Goal: Task Accomplishment & Management: Complete application form

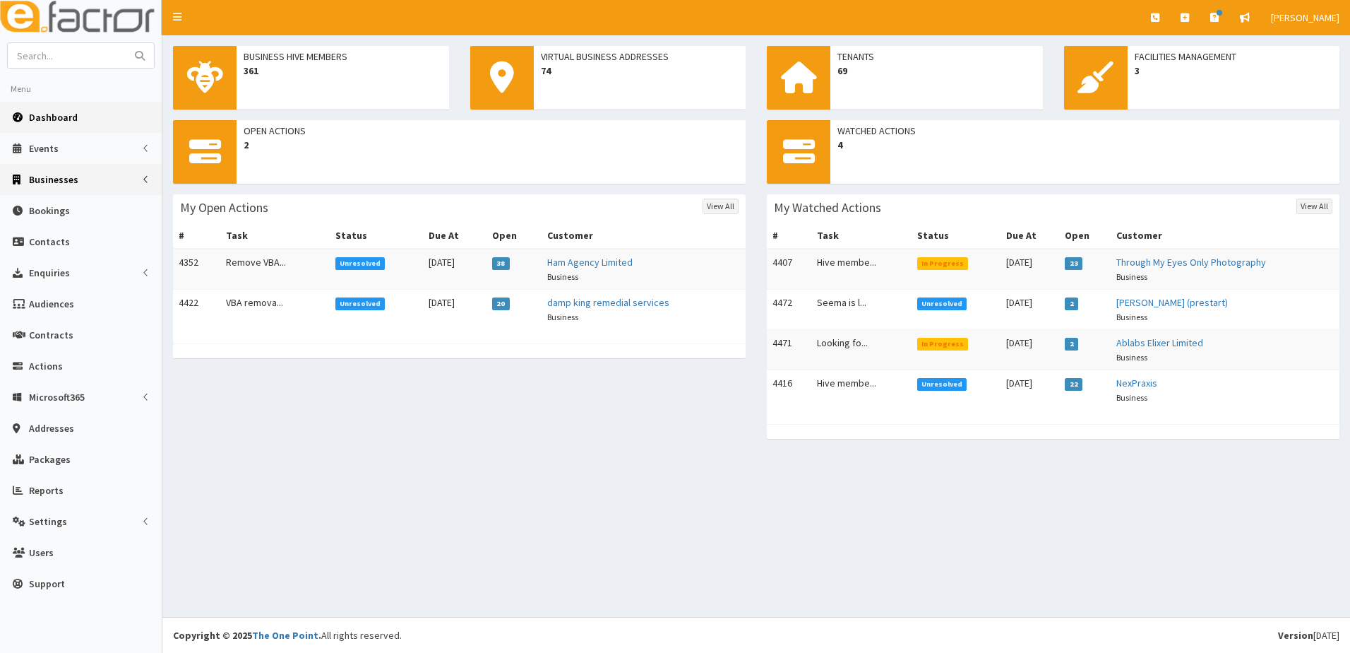
click at [44, 184] on span "Businesses" at bounding box center [53, 179] width 49 height 13
click at [47, 208] on span "Businesses" at bounding box center [54, 205] width 49 height 13
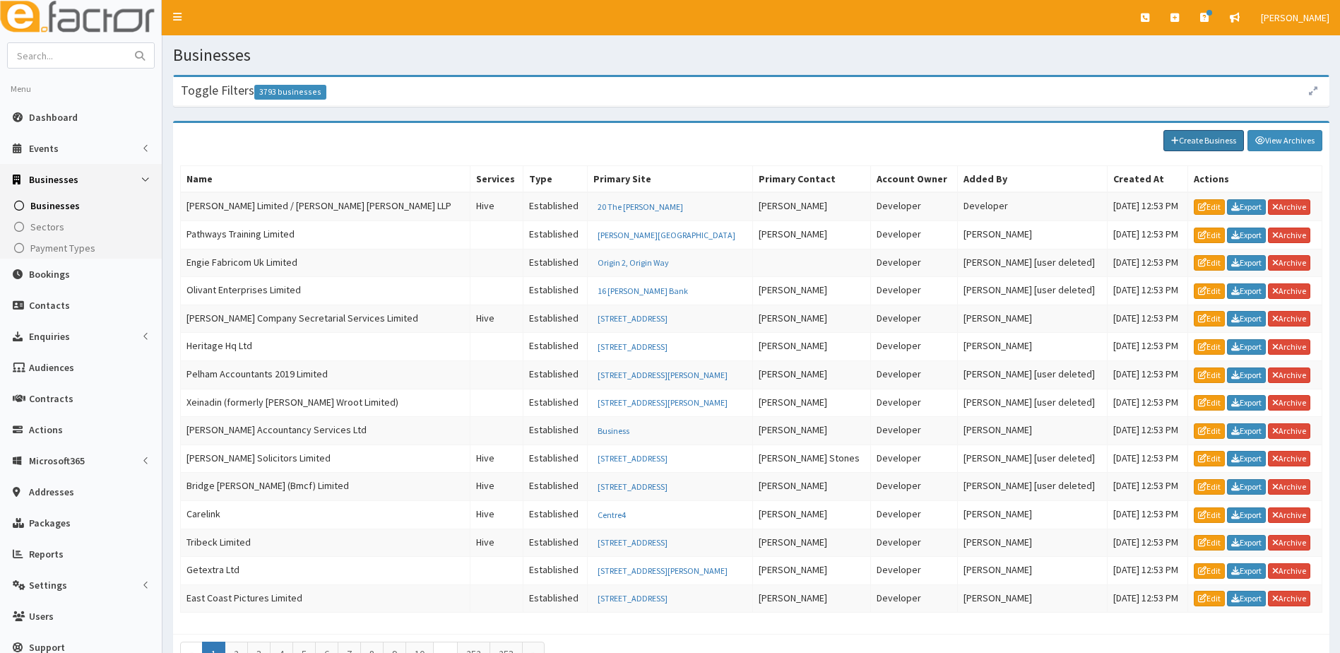
click at [1193, 137] on link "Create Business" at bounding box center [1203, 140] width 81 height 21
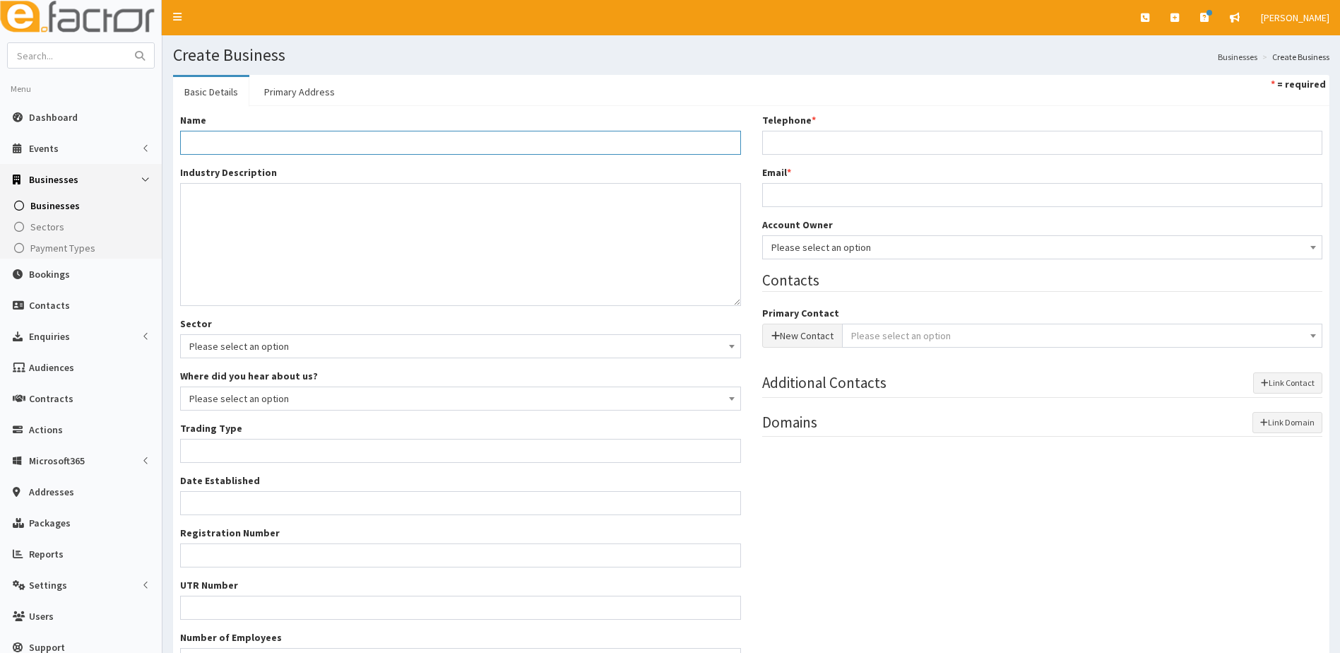
click at [315, 137] on input "Name *" at bounding box center [460, 143] width 561 height 24
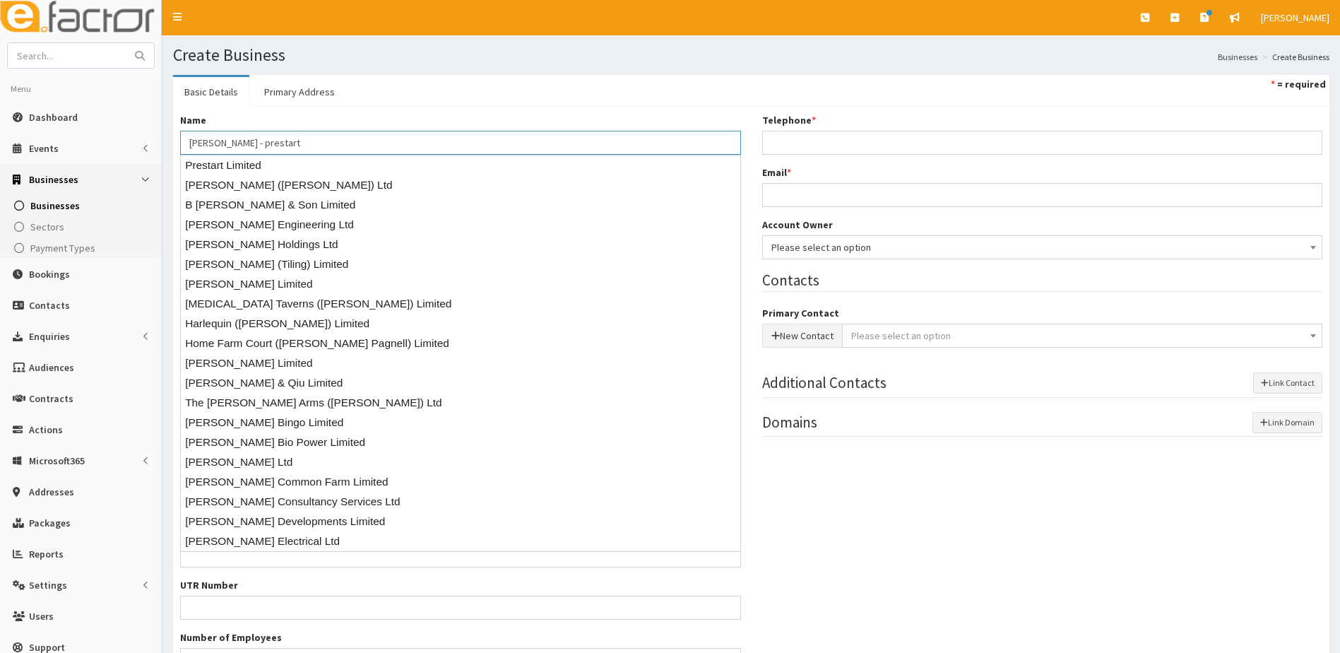
type input "Jackie Hooton - prestart"
click at [401, 103] on ul "Basic Details Primary Address * = required" at bounding box center [751, 90] width 1156 height 31
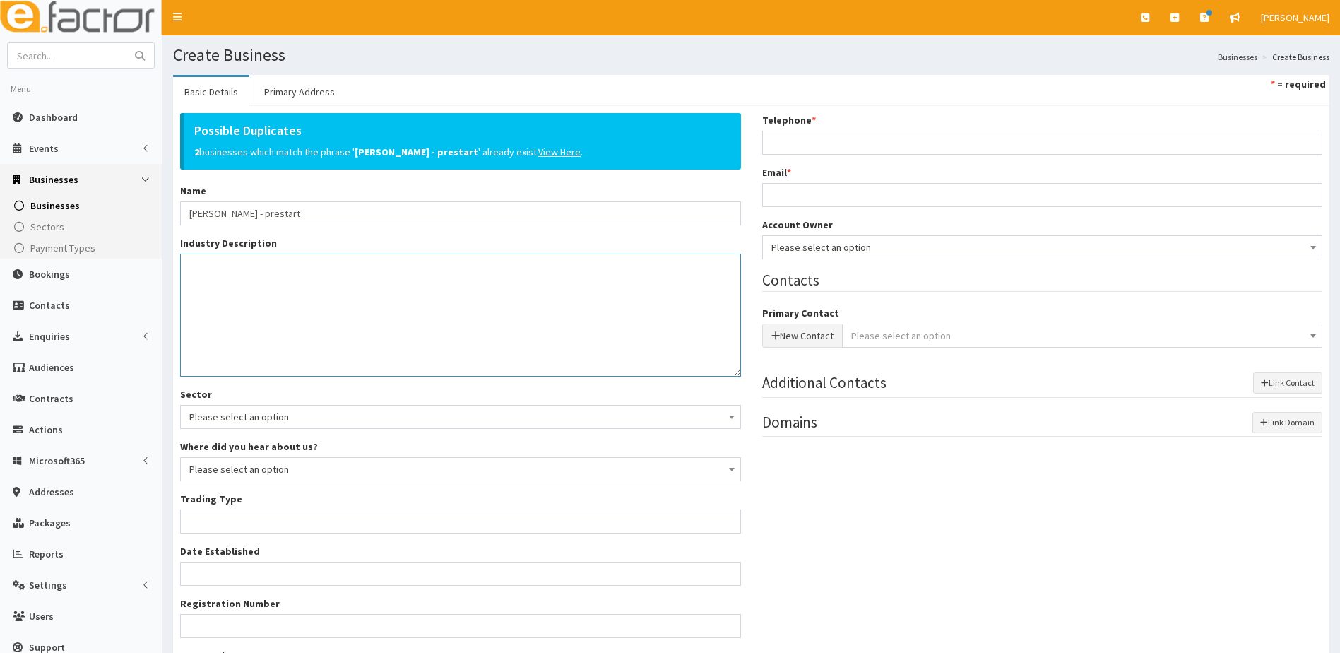
click at [237, 285] on textarea "Industry Description *" at bounding box center [460, 315] width 561 height 123
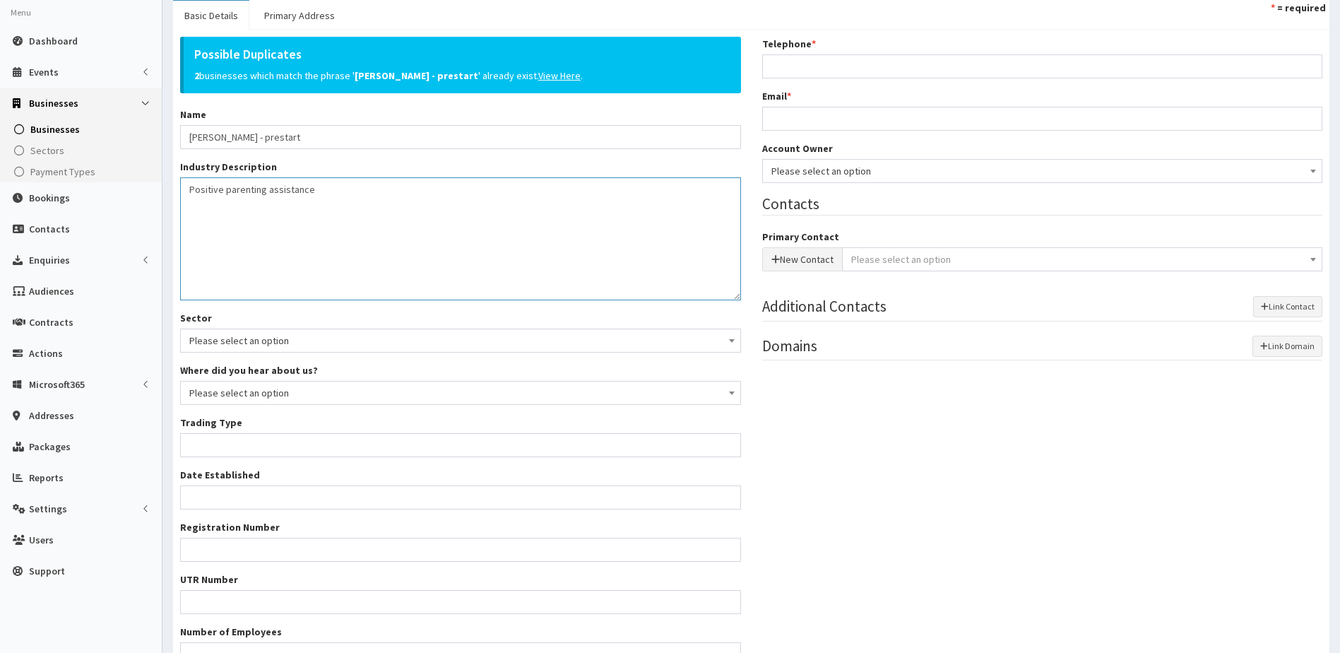
scroll to position [208, 0]
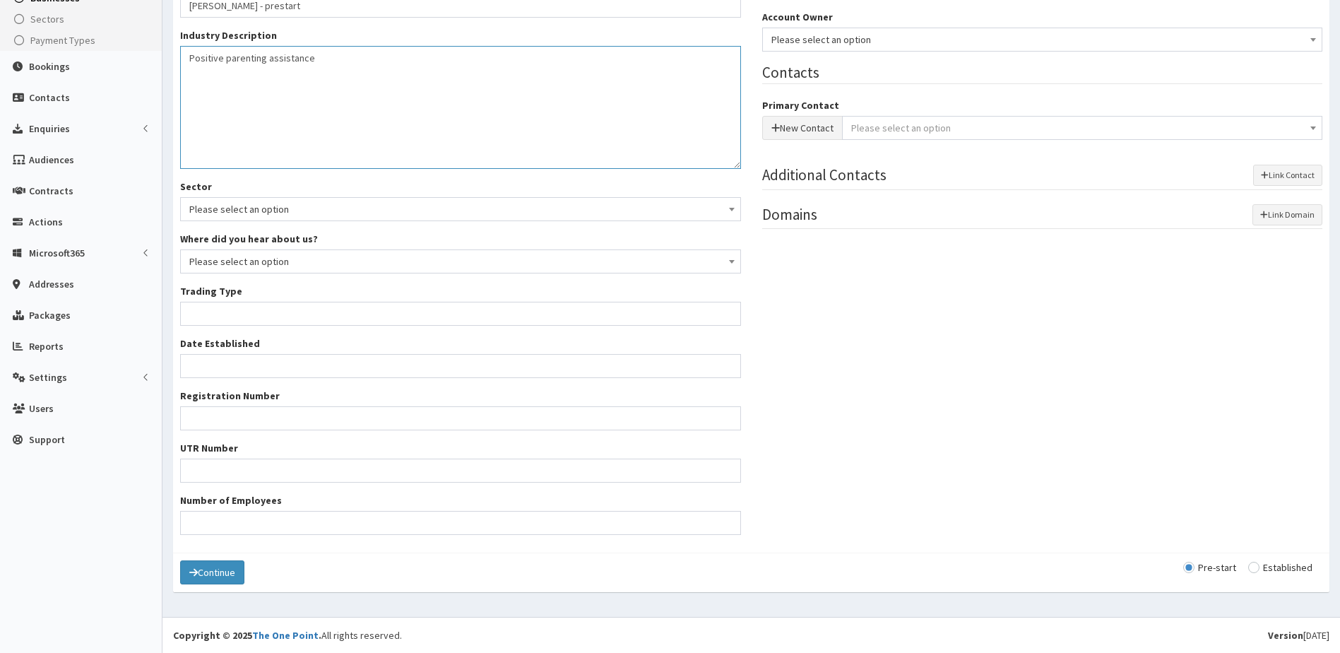
type textarea "Positive parenting assistance"
click at [254, 318] on input "Trading Type *" at bounding box center [460, 314] width 561 height 24
type input "unknown"
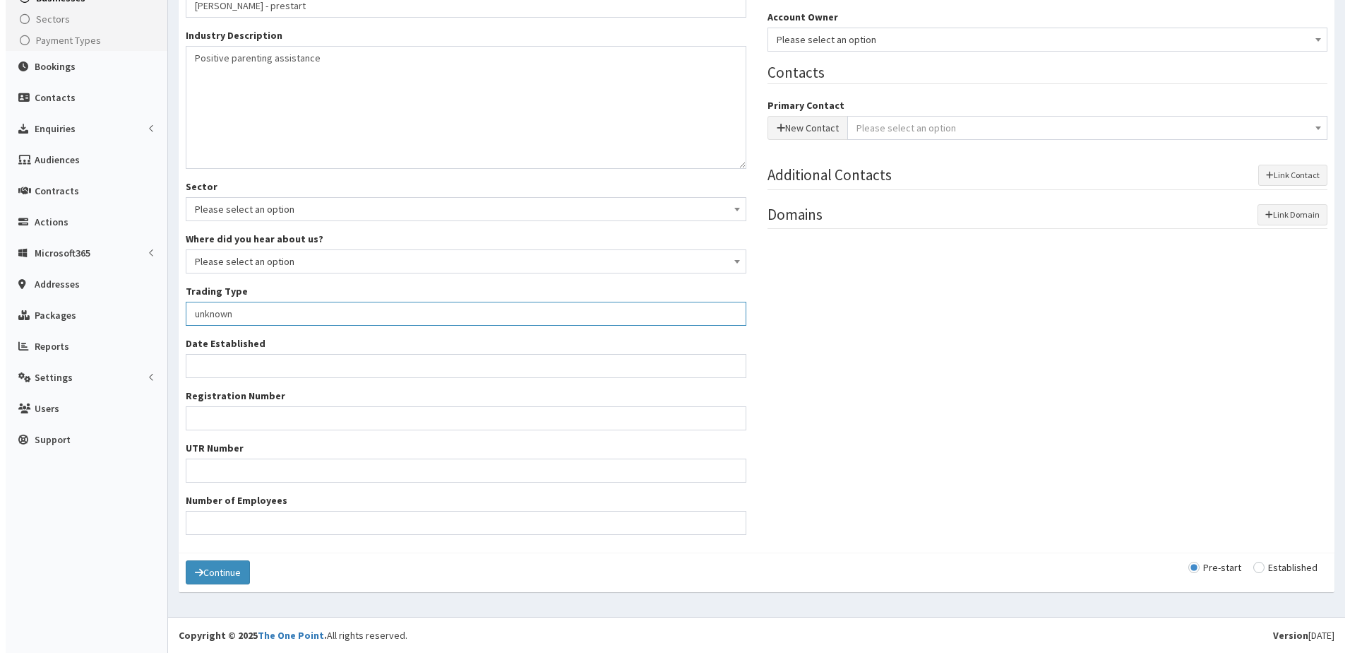
scroll to position [0, 0]
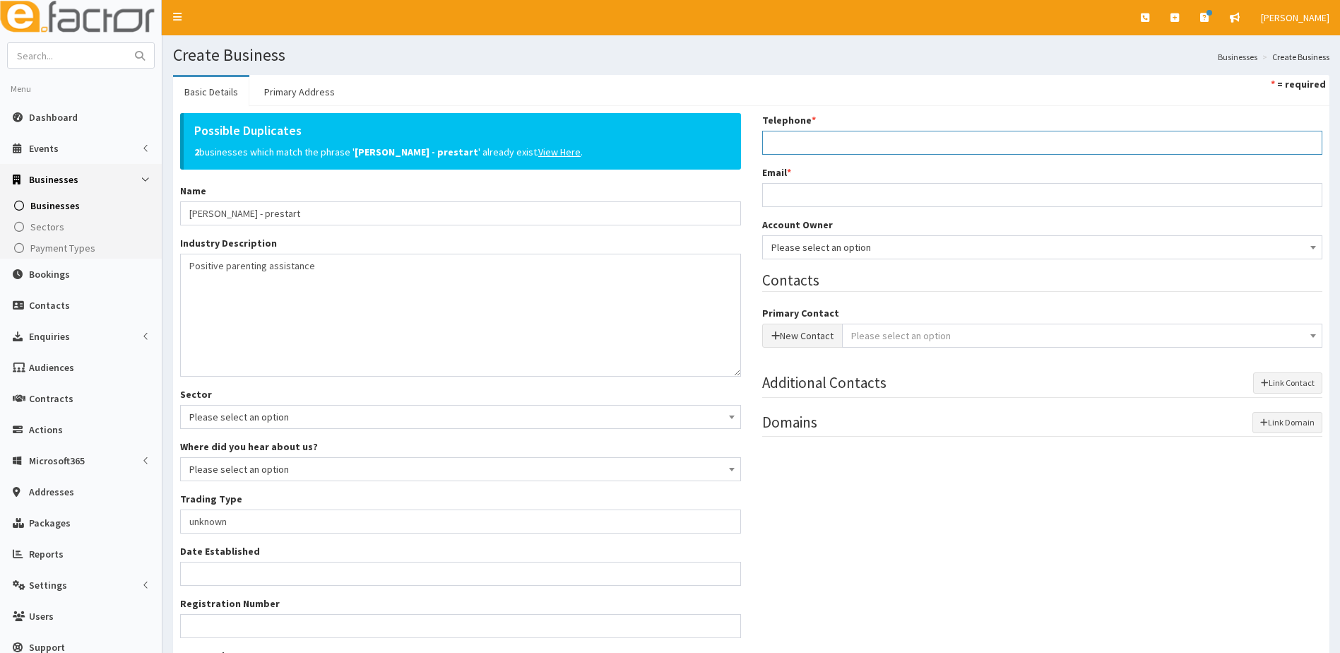
click at [835, 148] on input "Telephone *" at bounding box center [1042, 143] width 561 height 24
type input "07300559960"
type input "jacquelinehooton@gmail.com"
click at [795, 344] on button "New Contact" at bounding box center [802, 335] width 81 height 24
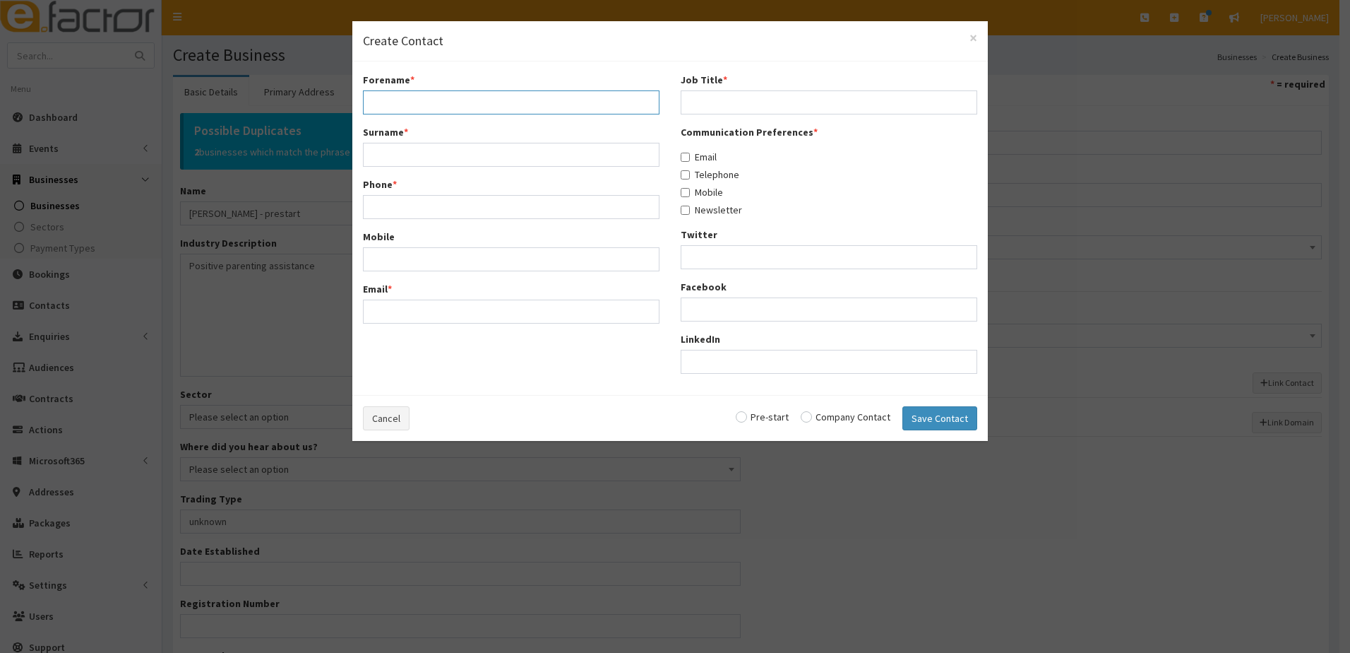
click at [423, 101] on input "Forename *" at bounding box center [511, 102] width 297 height 24
type input "Jackie"
type input "Hooton"
type input "07300559960"
click at [415, 257] on input "0730055960" at bounding box center [511, 259] width 297 height 24
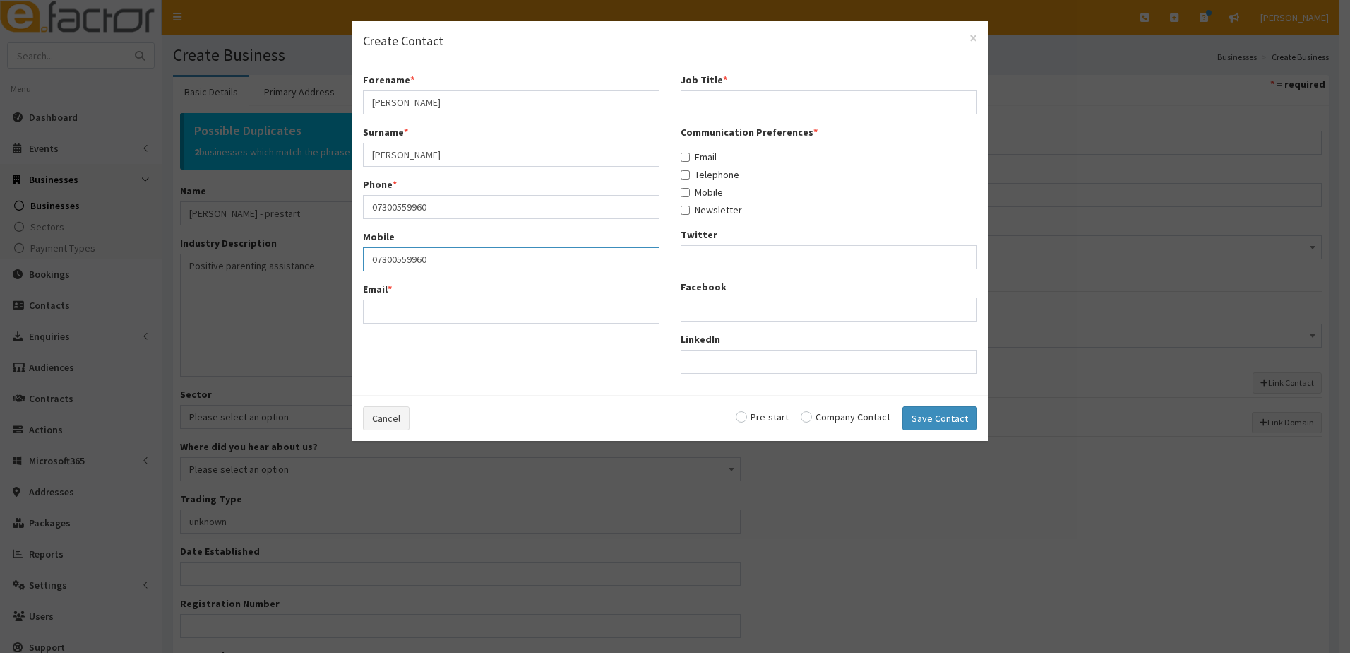
type input "07300559960"
click at [383, 311] on input "Email *" at bounding box center [511, 311] width 297 height 24
type input "jacquelinehooton@gmail.com"
click at [698, 99] on input "Job Title *" at bounding box center [829, 102] width 297 height 24
type input "perspective owner"
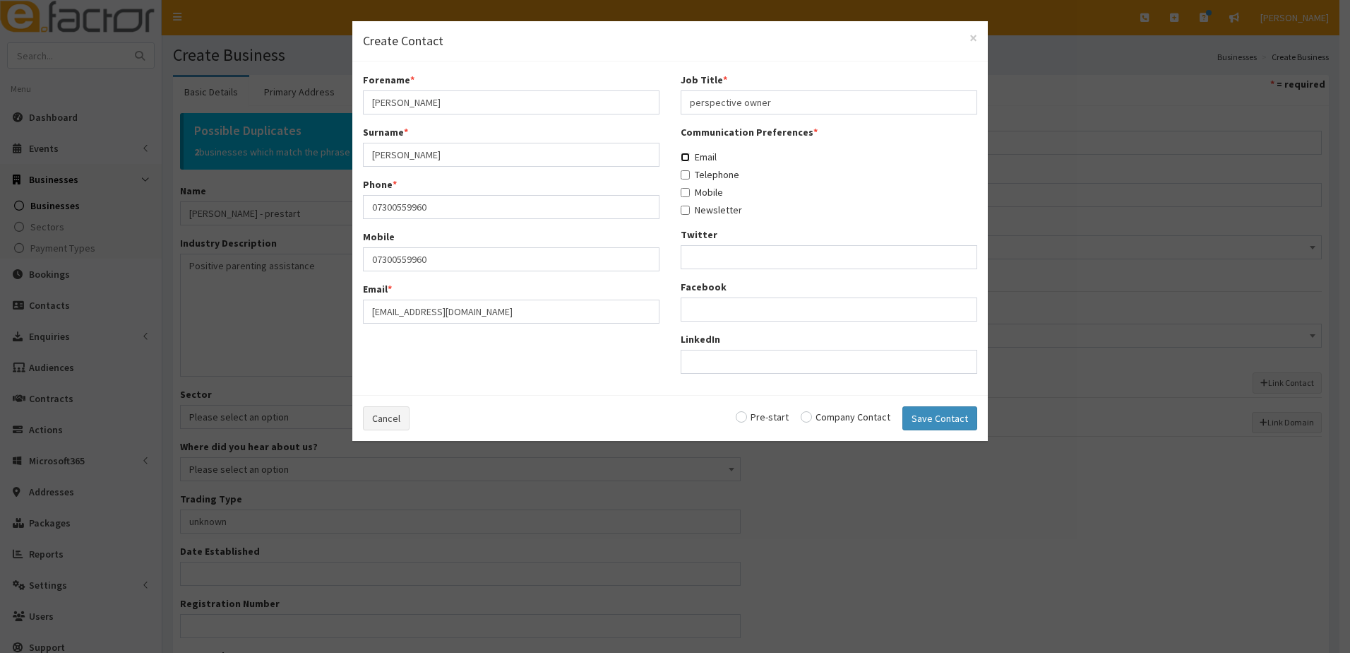
click at [682, 158] on input "Email" at bounding box center [685, 157] width 9 height 9
checkbox input "true"
drag, startPoint x: 684, startPoint y: 174, endPoint x: 685, endPoint y: 186, distance: 12.0
click at [685, 174] on input "Telephone" at bounding box center [685, 174] width 9 height 9
checkbox input "true"
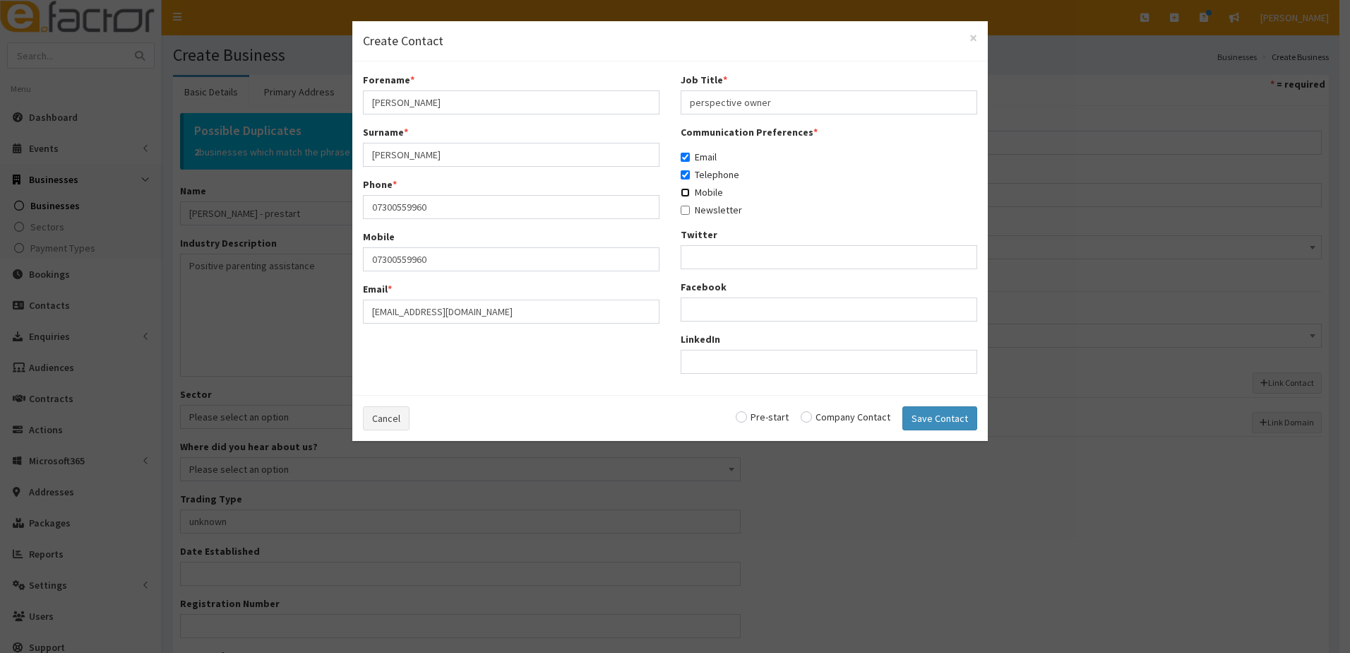
click at [684, 196] on input "Mobile" at bounding box center [685, 192] width 9 height 9
checkbox input "true"
click at [682, 212] on input "Newsletter" at bounding box center [685, 210] width 9 height 9
checkbox input "true"
click at [747, 418] on input "radio" at bounding box center [762, 417] width 53 height 10
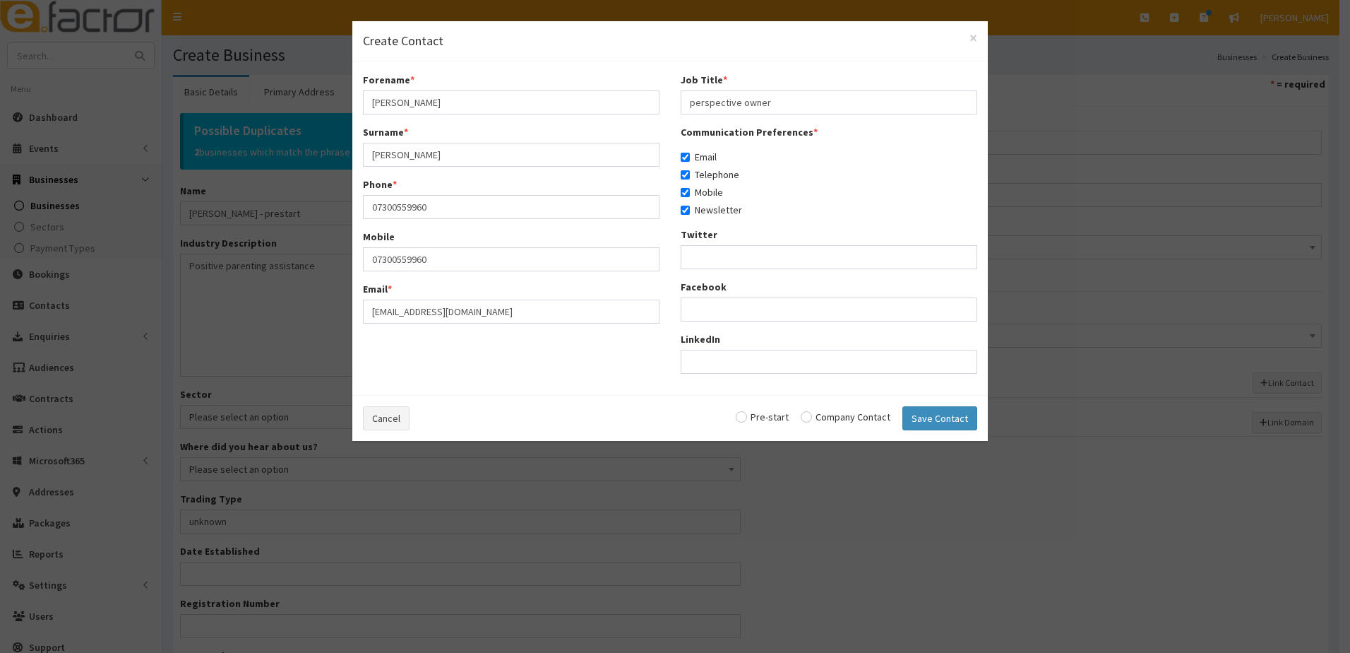
radio input "true"
click at [958, 413] on button "Save Contact" at bounding box center [940, 418] width 75 height 24
checkbox input "false"
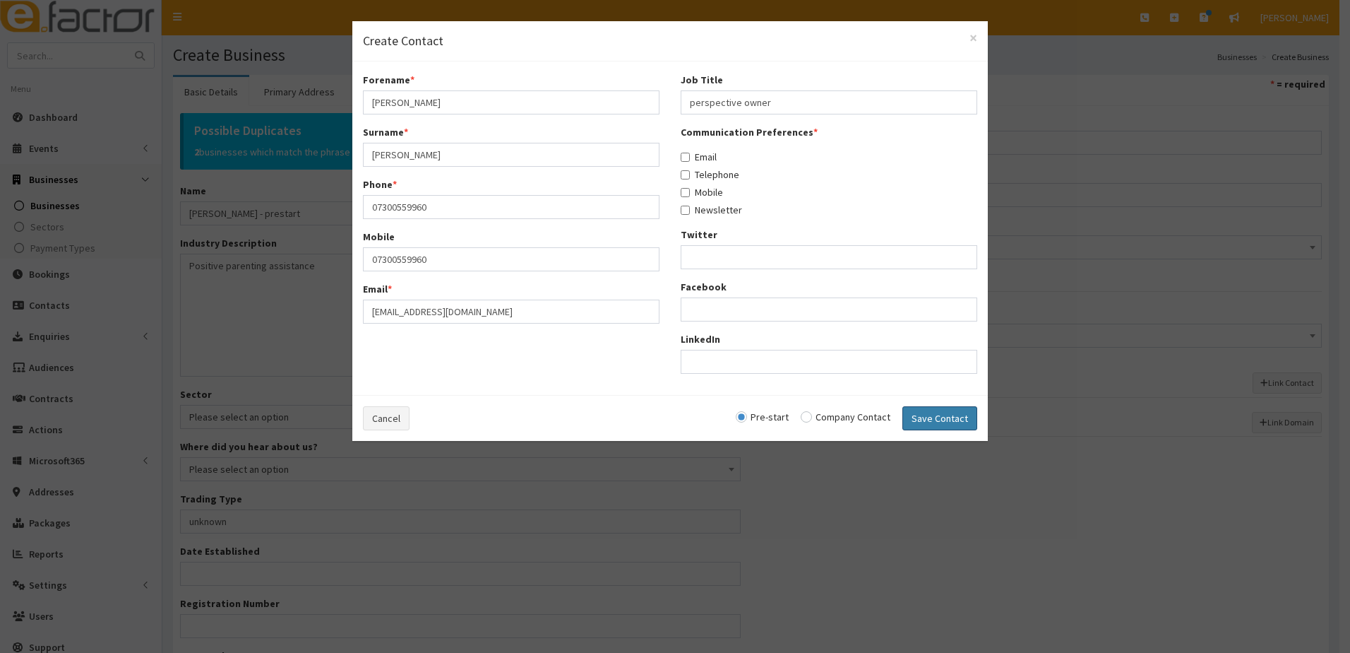
checkbox input "false"
radio input "false"
select select "5235"
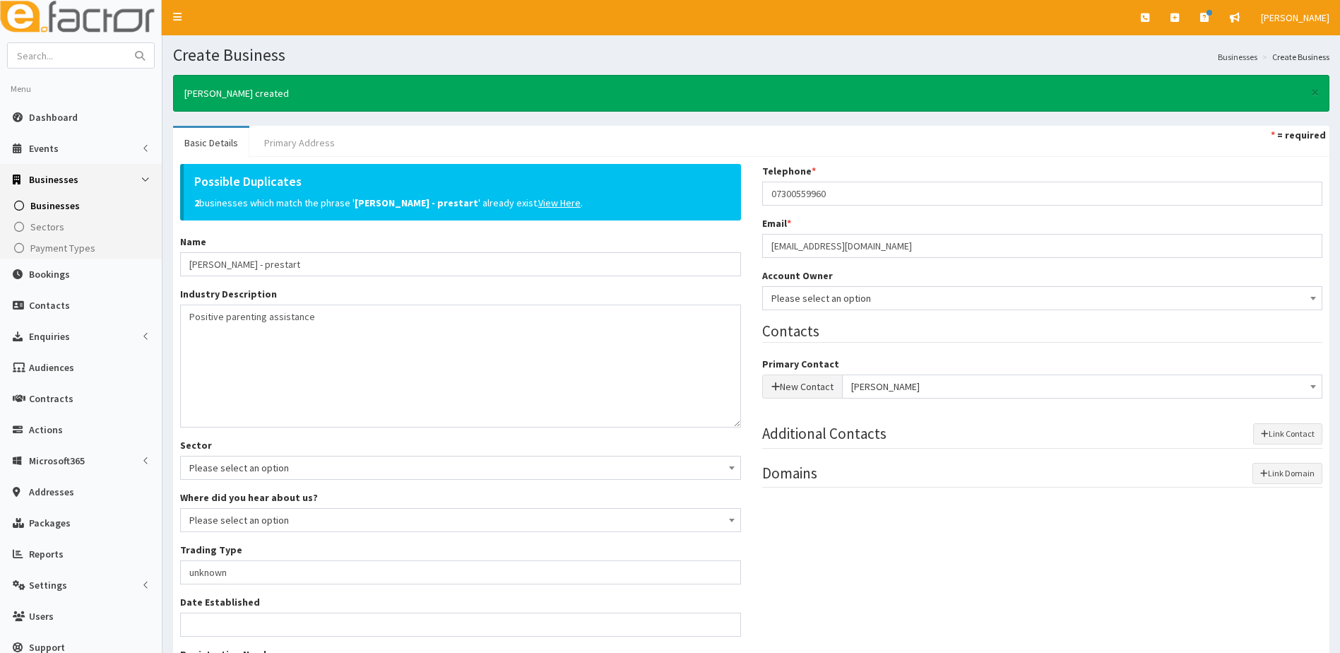
click at [318, 138] on link "Primary Address" at bounding box center [299, 143] width 93 height 30
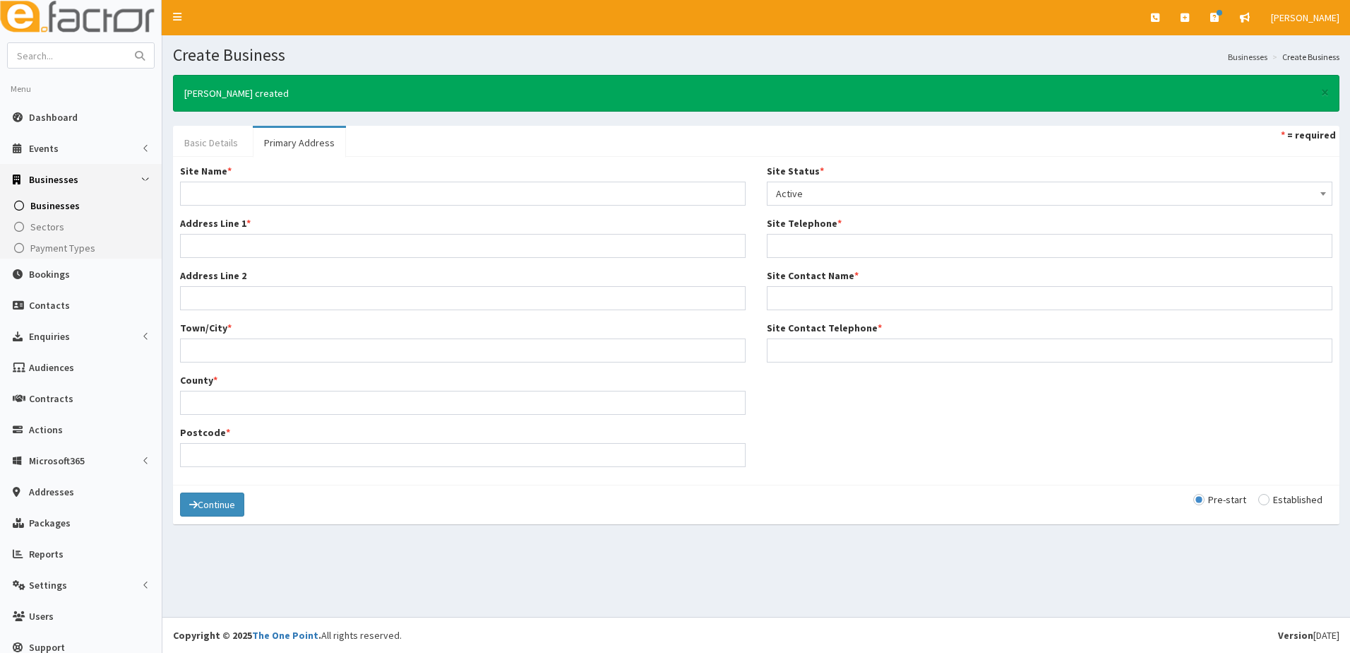
click at [181, 139] on section "× Jackie Hooton created Basic Details Primary Address * = required Possible Dup…" at bounding box center [756, 306] width 1188 height 484
click at [215, 143] on link "Basic Details" at bounding box center [211, 143] width 76 height 30
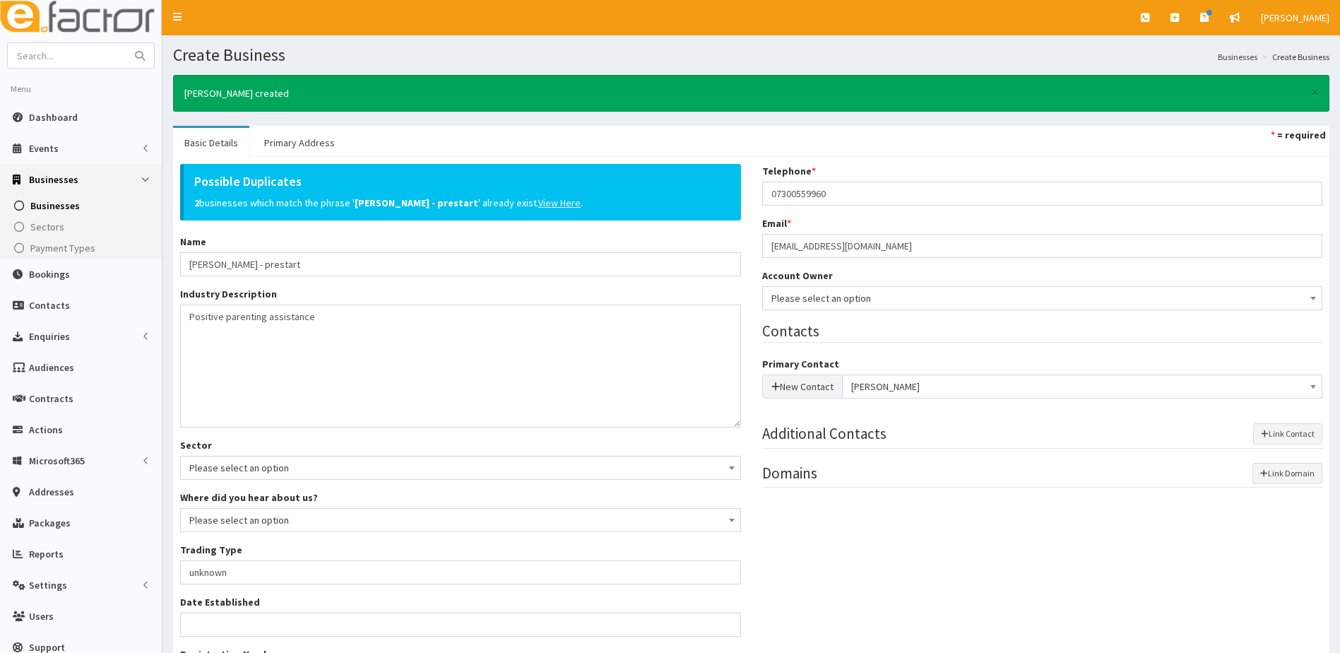
click at [538, 202] on u "View Here" at bounding box center [559, 202] width 42 height 13
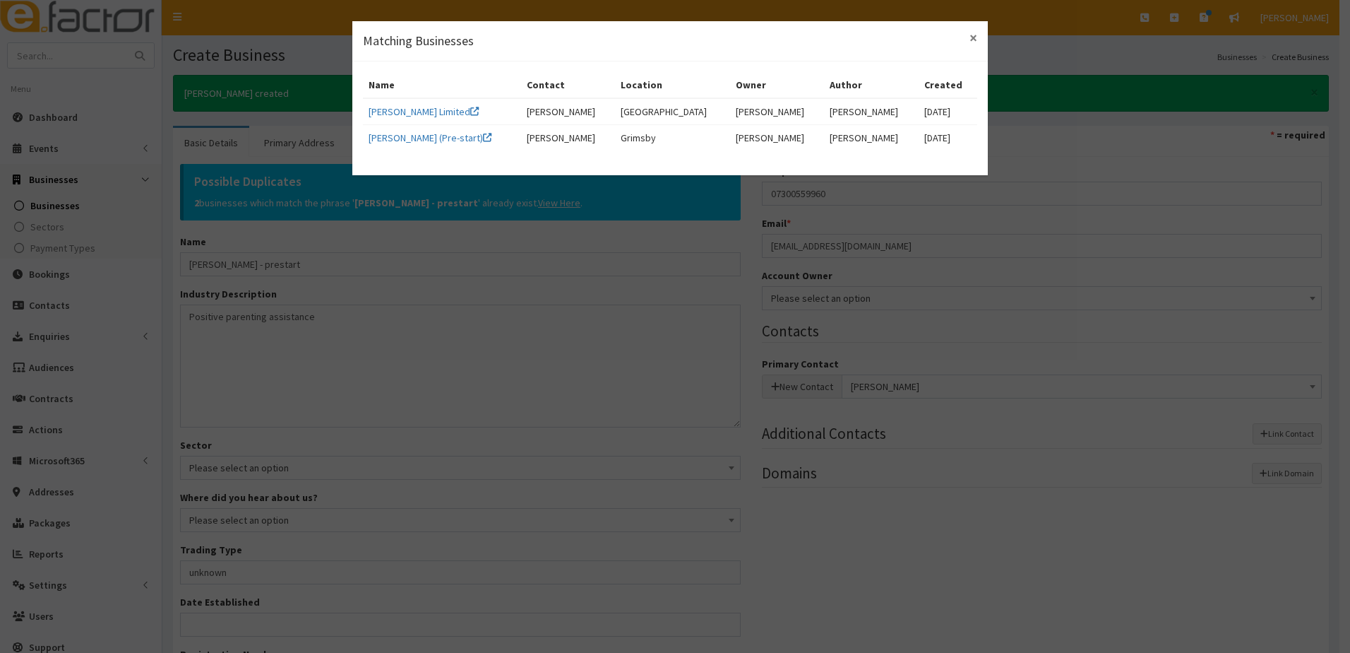
click at [970, 42] on span "×" at bounding box center [974, 37] width 8 height 19
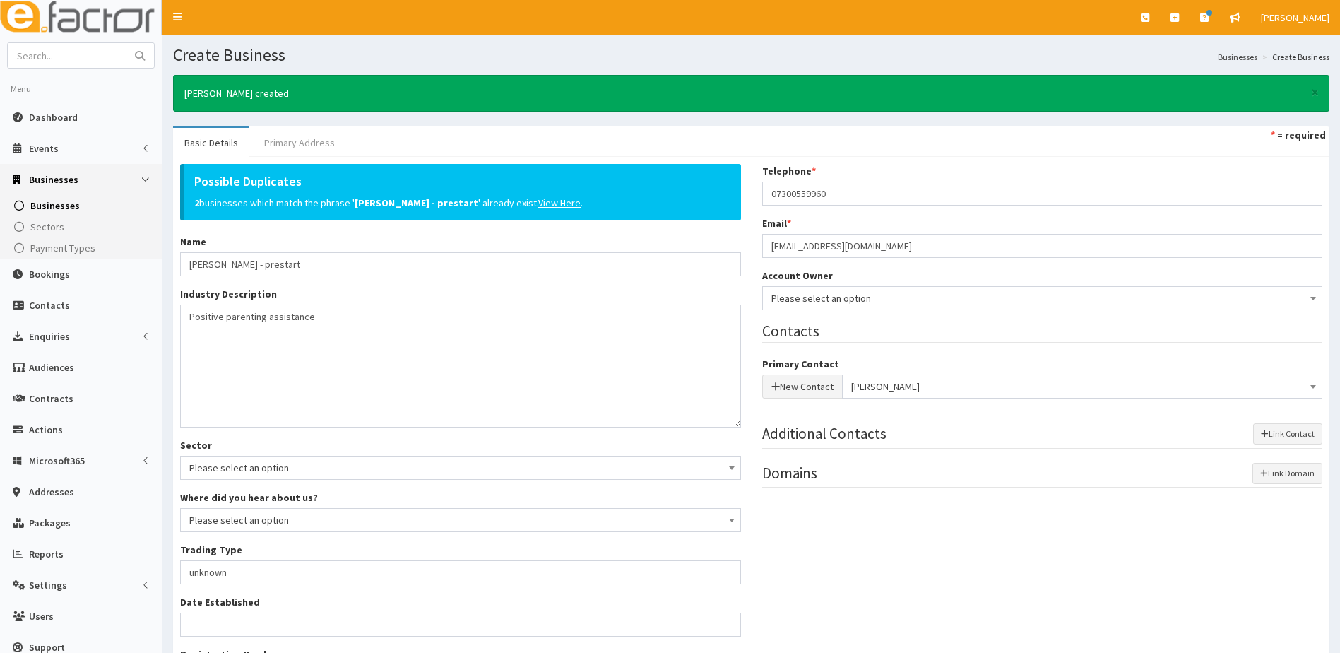
click at [309, 143] on link "Primary Address" at bounding box center [299, 143] width 93 height 30
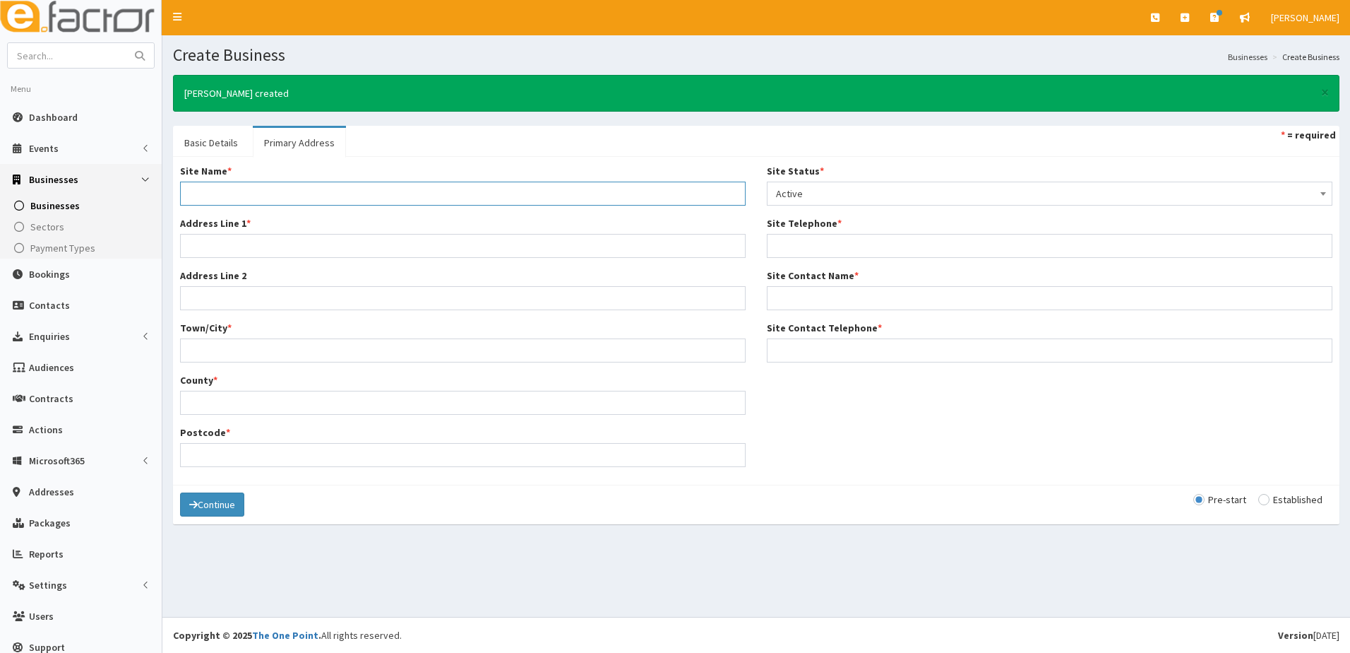
click at [201, 189] on input "Site Name *" at bounding box center [463, 193] width 566 height 24
type input "Home"
type input "59 Clifton Crescent"
click at [214, 350] on input "Town/City *" at bounding box center [463, 350] width 566 height 24
type input "Immingham"
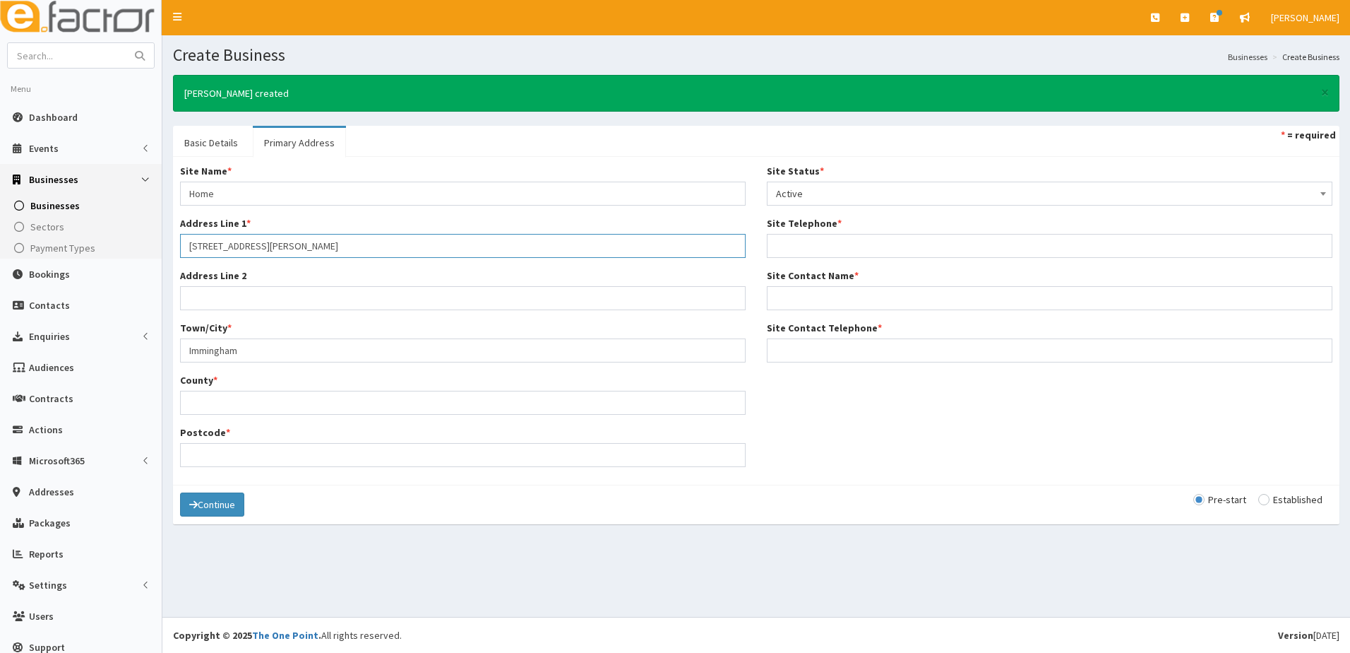
click at [213, 243] on input "59 Clifton Crescent" at bounding box center [463, 246] width 566 height 24
type input "59 Clyfton Crescent"
click at [201, 453] on input "Postcode *" at bounding box center [463, 455] width 566 height 24
paste input "DN40 2AZ"
type input "DN40 2AZ"
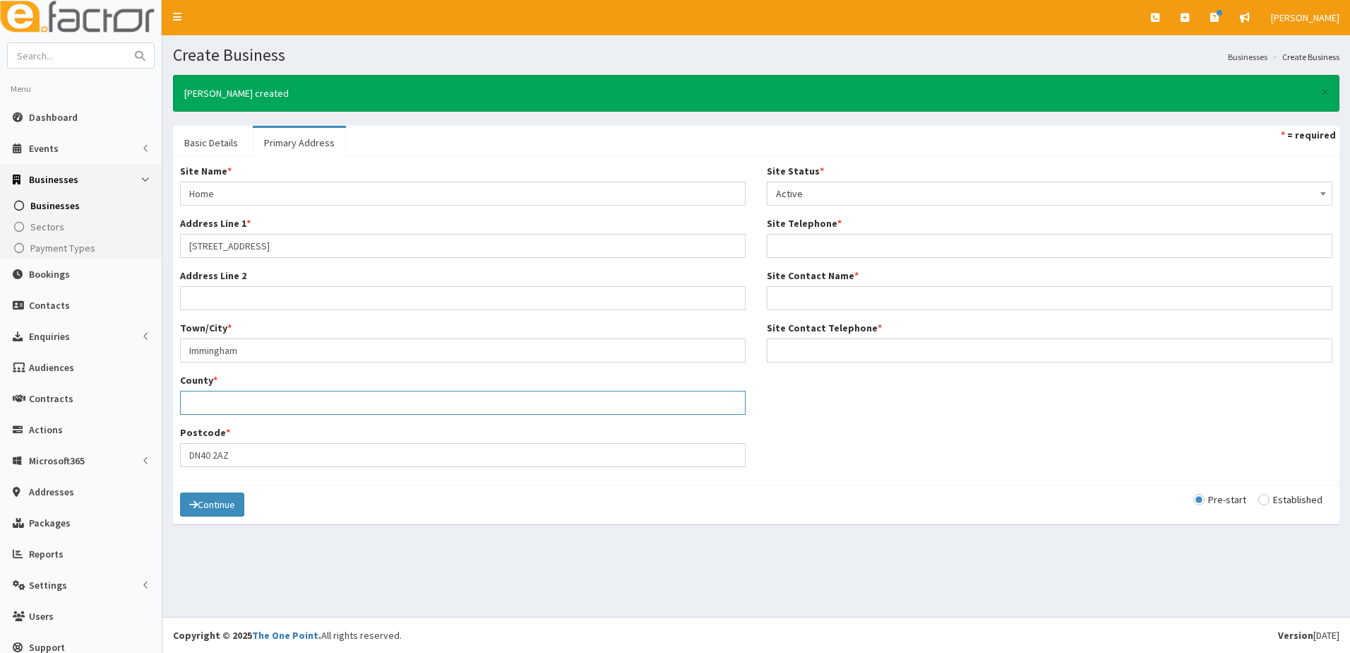
click at [209, 398] on input "County *" at bounding box center [463, 403] width 566 height 24
click at [230, 401] on input "Noth Easyt lincolnshire" at bounding box center [463, 403] width 566 height 24
type input "Noth East lincolnshire"
click at [802, 237] on input "Site Telephone *" at bounding box center [1050, 246] width 566 height 24
type input "07300559960"
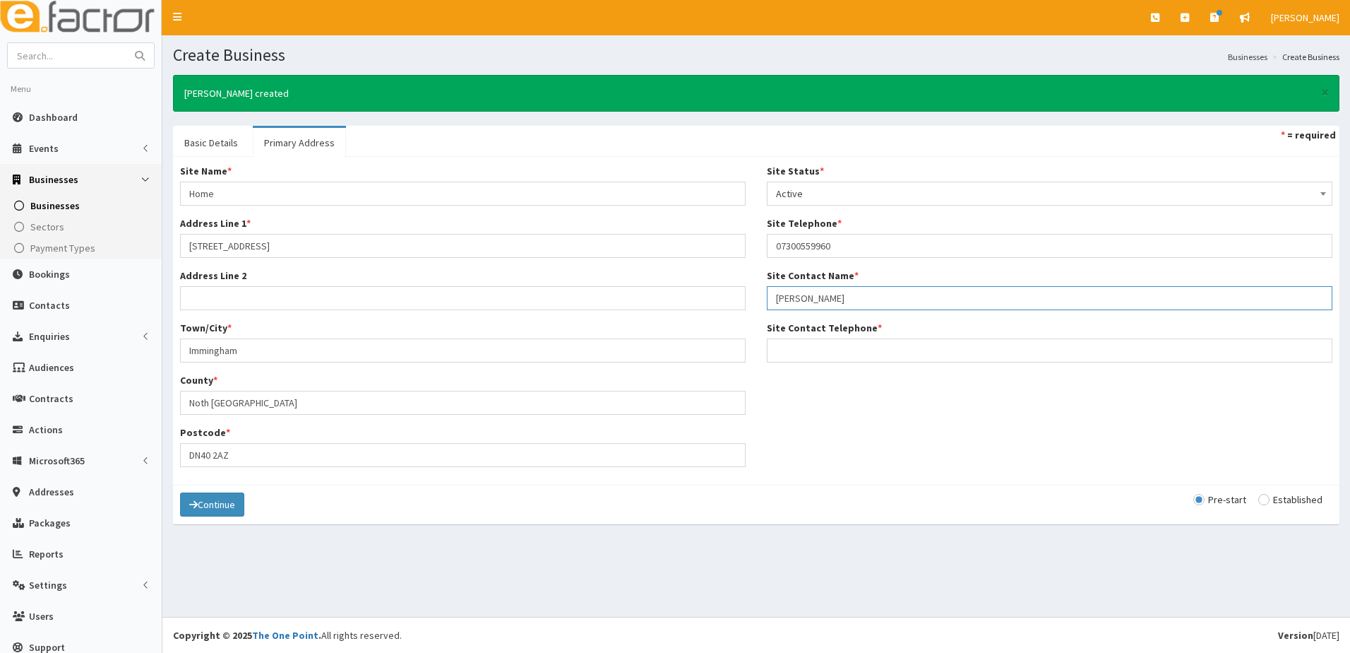
drag, startPoint x: 819, startPoint y: 295, endPoint x: 828, endPoint y: 290, distance: 10.2
click at [820, 294] on input "Jackie Hooston" at bounding box center [1050, 298] width 566 height 24
type input "Jackie Hooton"
click at [814, 352] on input "Site Contact Telephone *" at bounding box center [1050, 350] width 566 height 24
type input "07300559960"
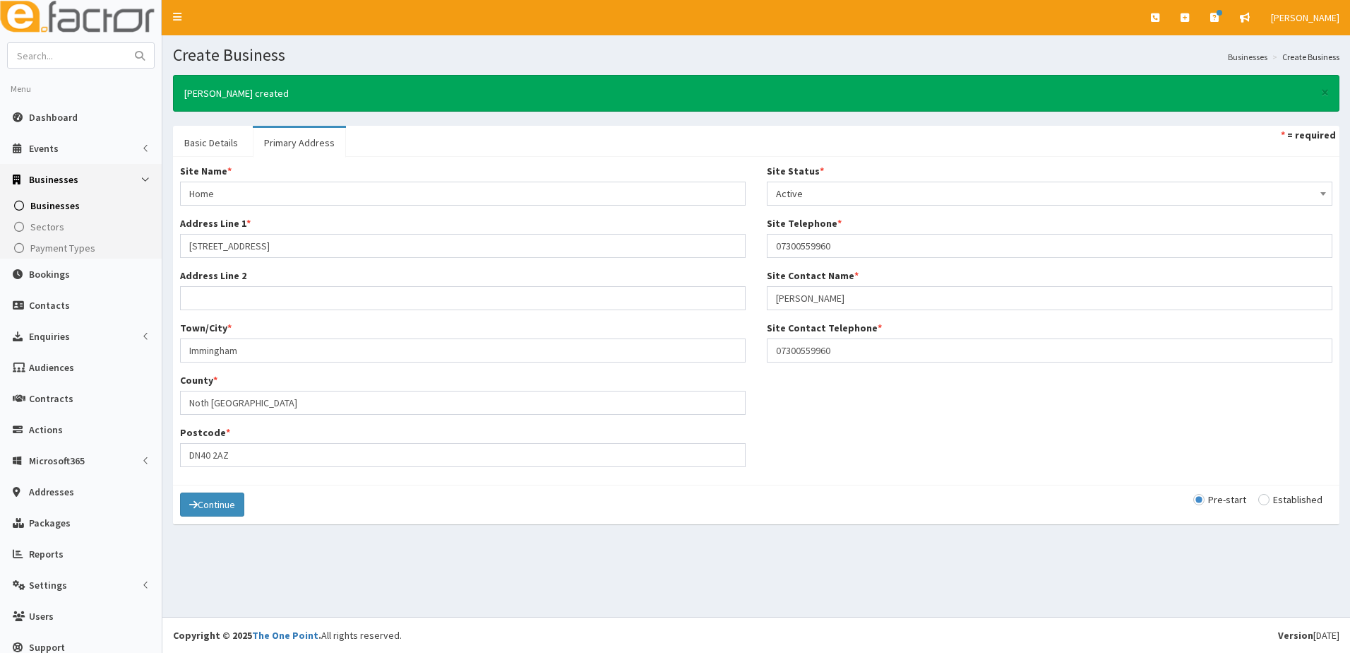
click at [789, 474] on div "Site Name * Home Address Line 1 * 59 Clyfton Crescent Address Line 2 Town/City …" at bounding box center [756, 321] width 1174 height 314
click at [217, 501] on button "Continue" at bounding box center [212, 504] width 64 height 24
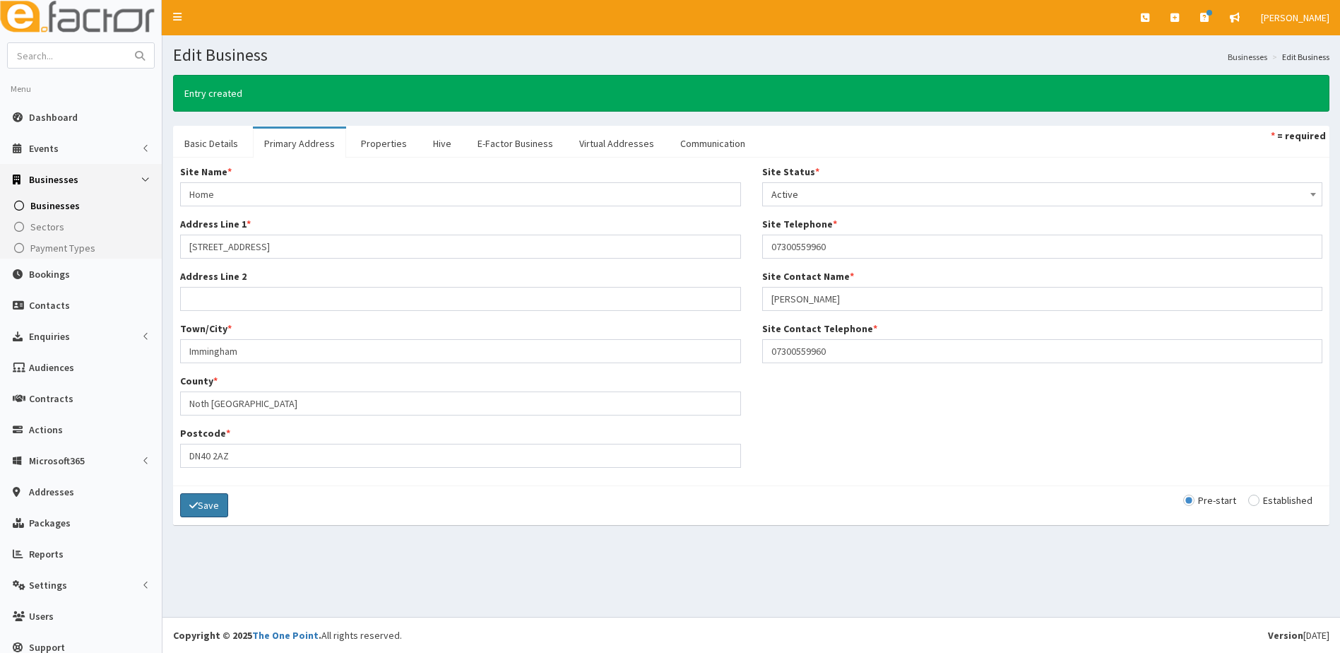
click at [196, 500] on icon "submit" at bounding box center [193, 505] width 8 height 10
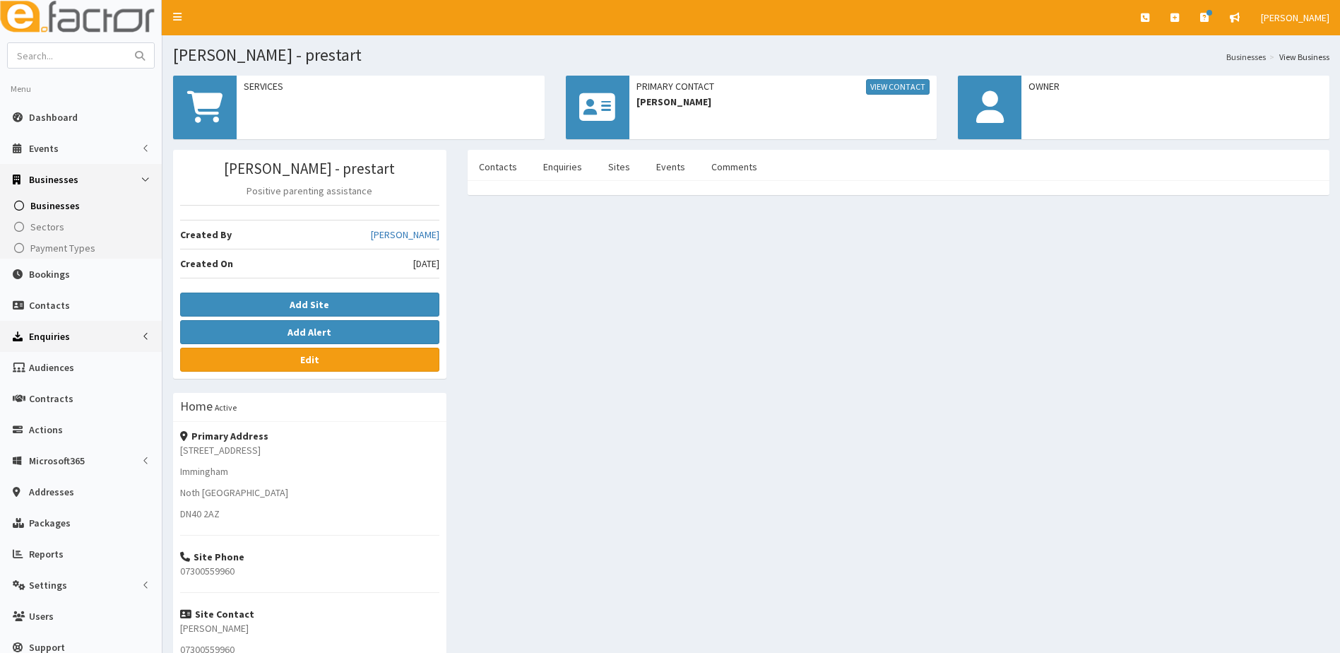
click at [52, 337] on span "Enquiries" at bounding box center [49, 336] width 41 height 13
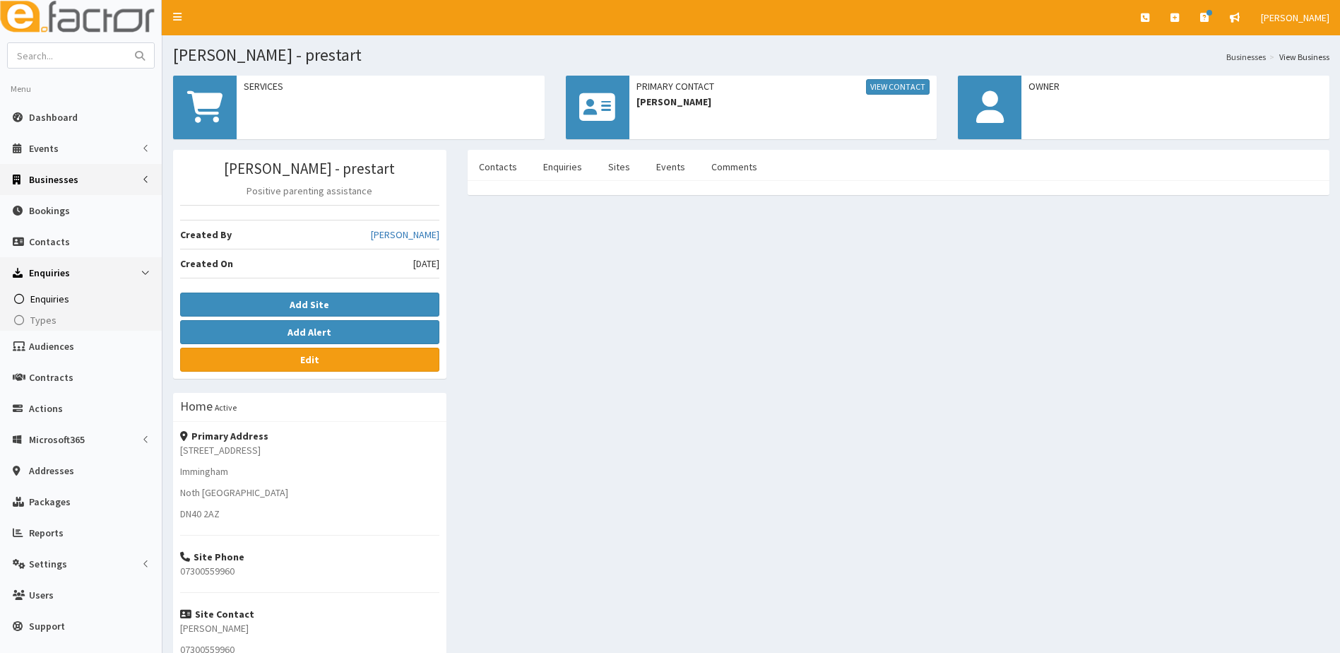
click at [54, 299] on span "Enquiries" at bounding box center [49, 298] width 39 height 13
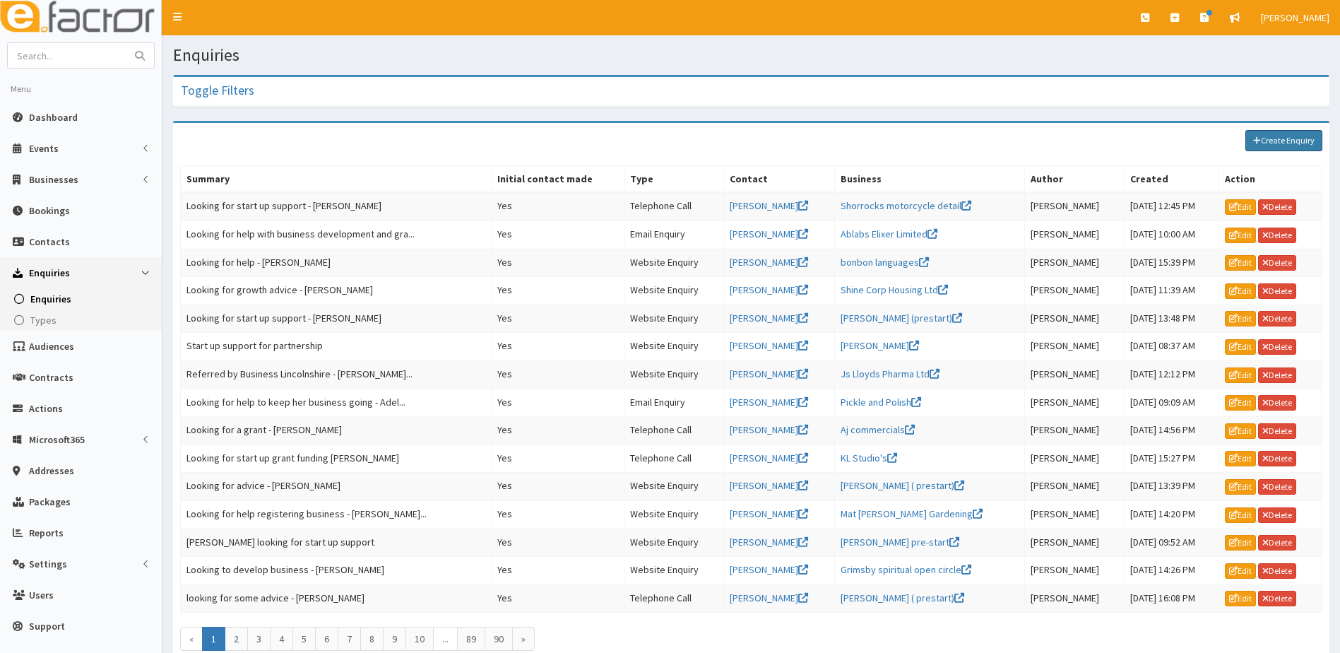
click at [1302, 138] on link "Create Enquiry" at bounding box center [1283, 140] width 77 height 21
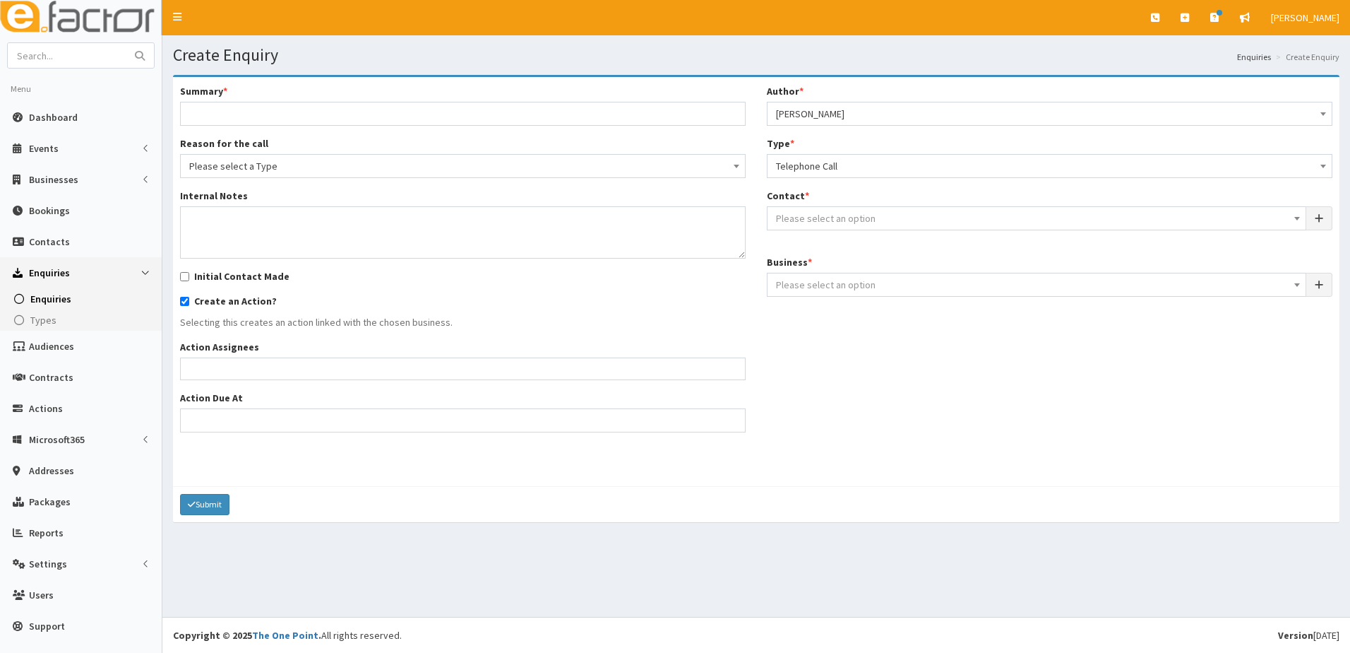
select select
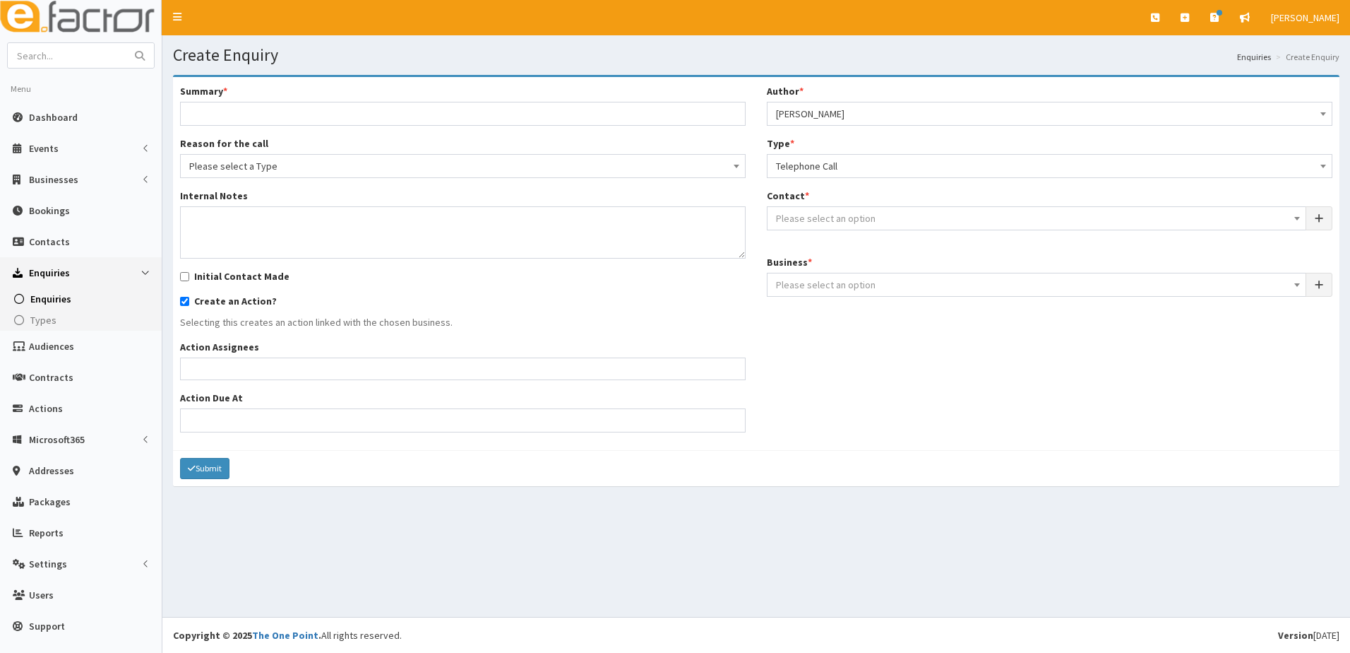
click at [836, 164] on span "Telephone Call" at bounding box center [1049, 166] width 547 height 20
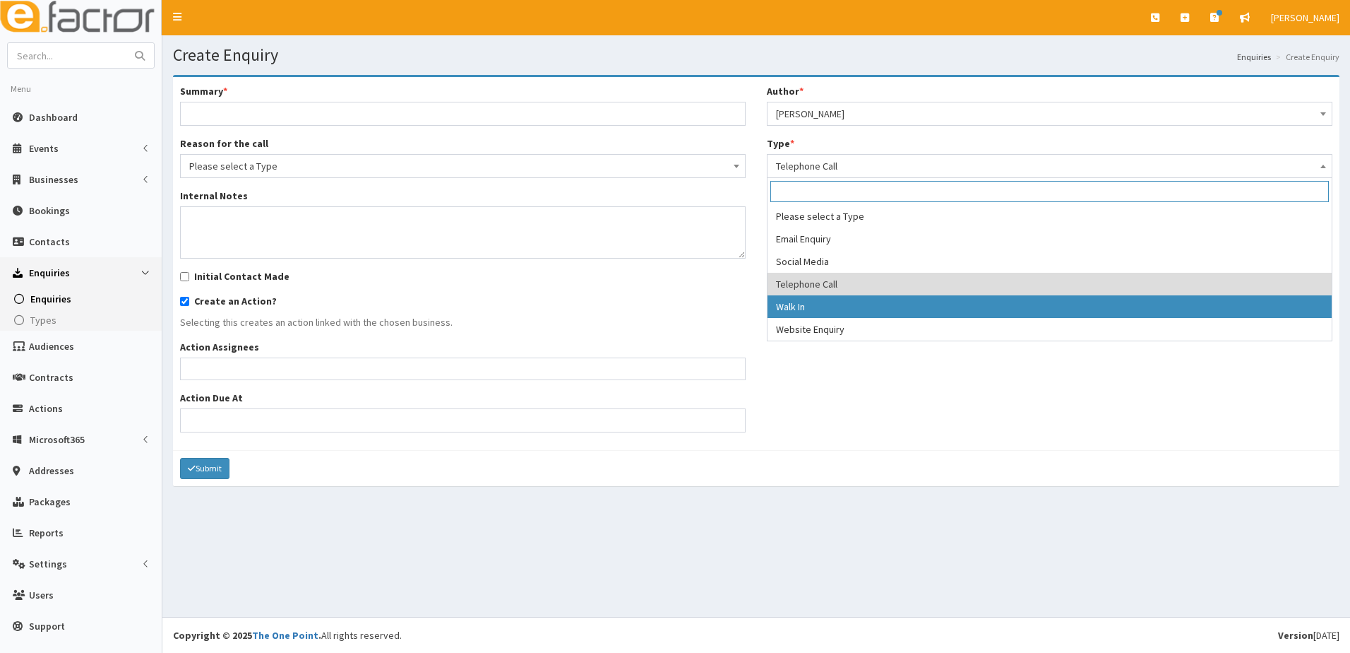
select select "2"
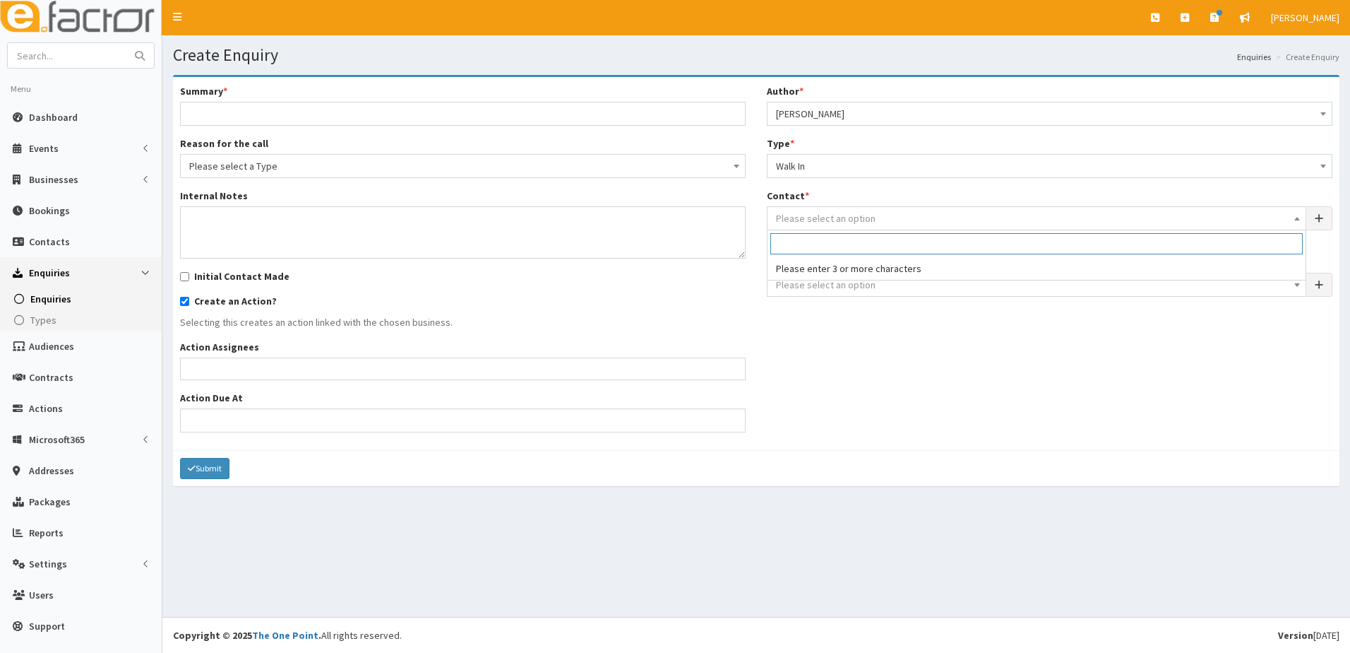
click at [819, 209] on span "Please select an option" at bounding box center [1036, 218] width 521 height 20
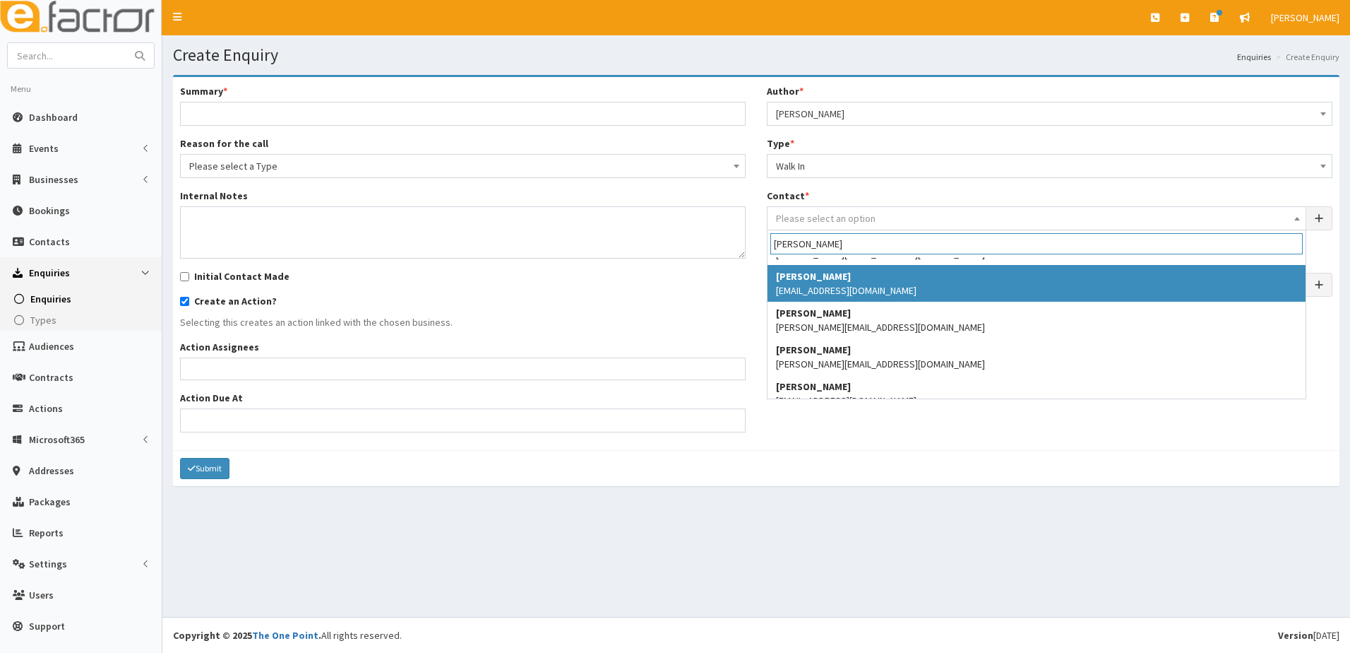
scroll to position [42, 0]
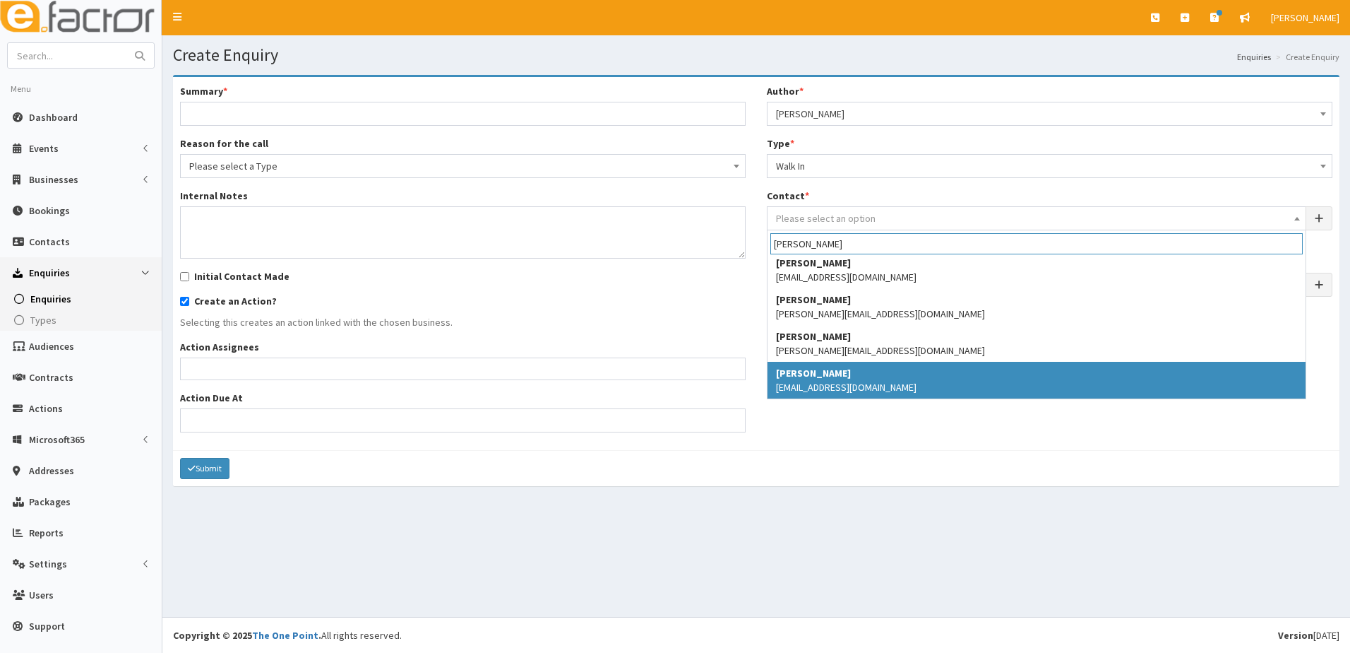
type input "jackie"
select select "5235"
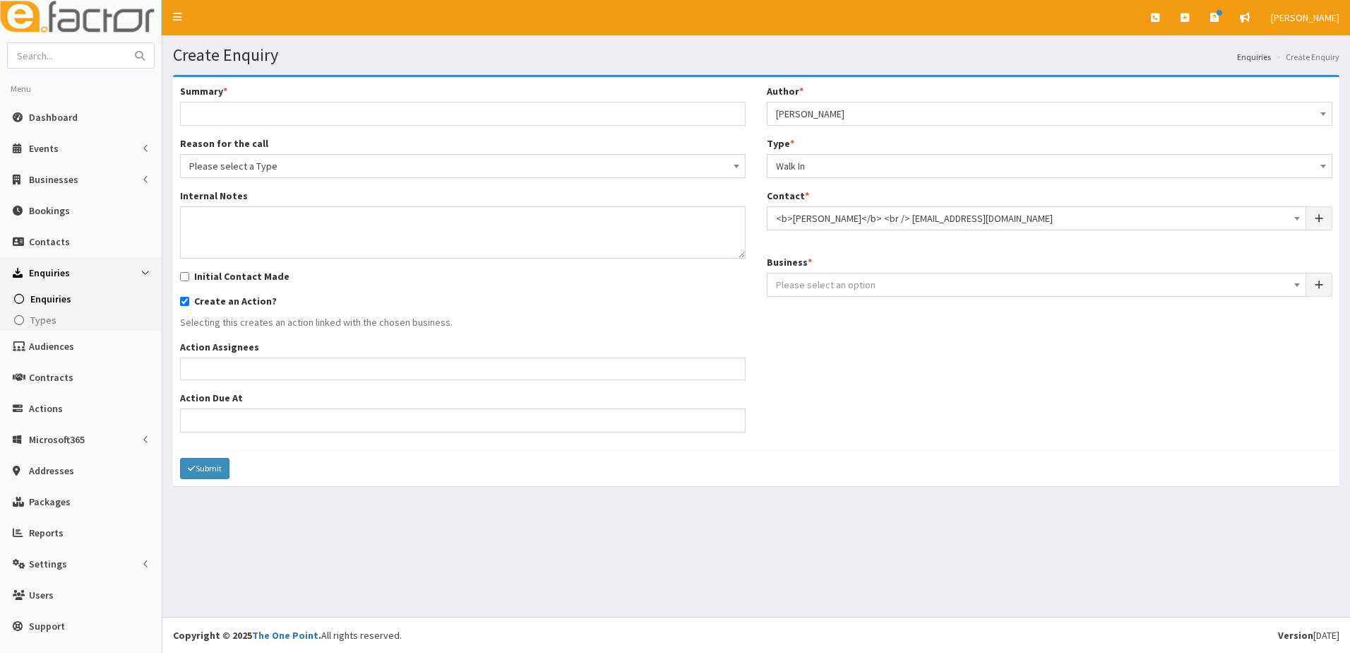
click at [806, 285] on span "Please select an option" at bounding box center [826, 284] width 100 height 13
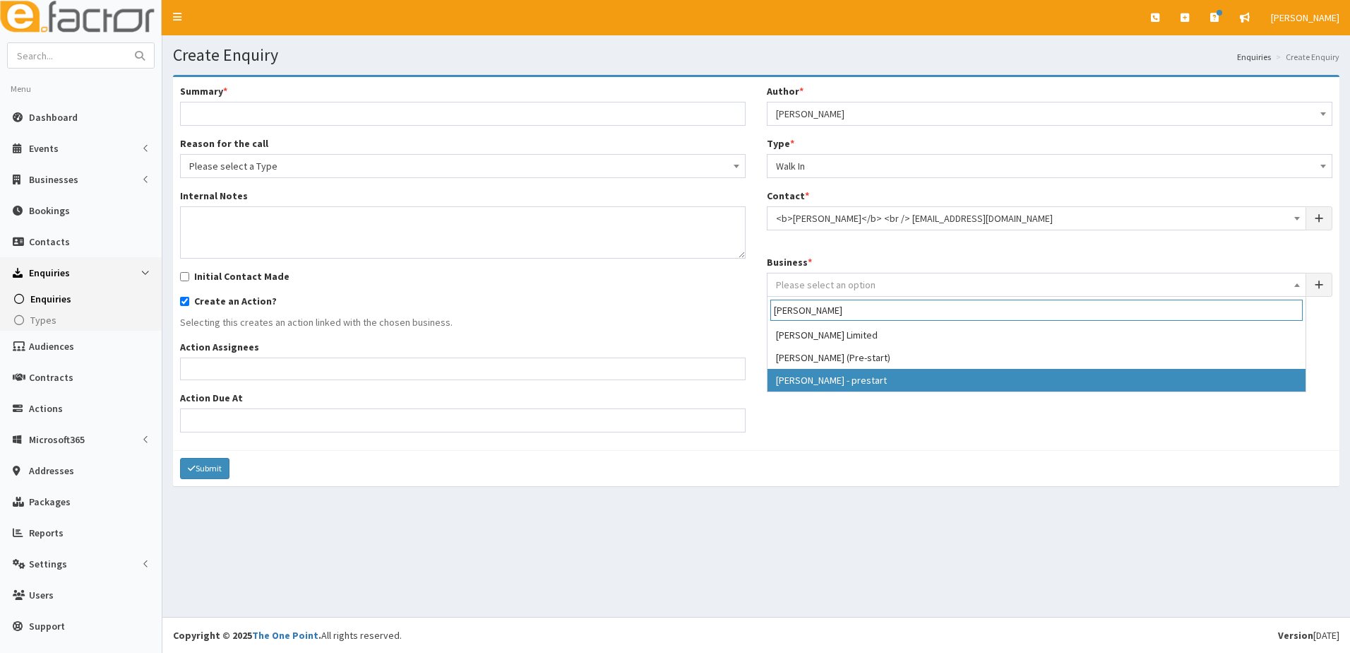
type input "jackie"
select select "4175"
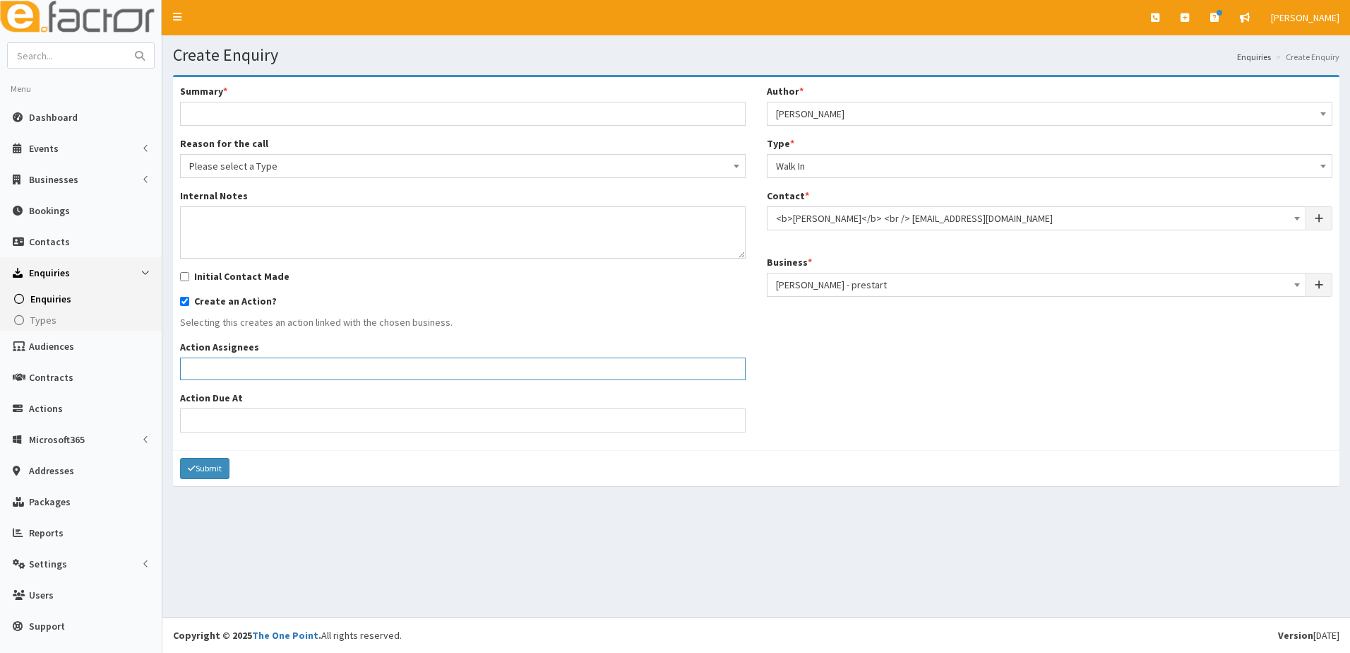
click at [206, 370] on ul at bounding box center [463, 367] width 564 height 18
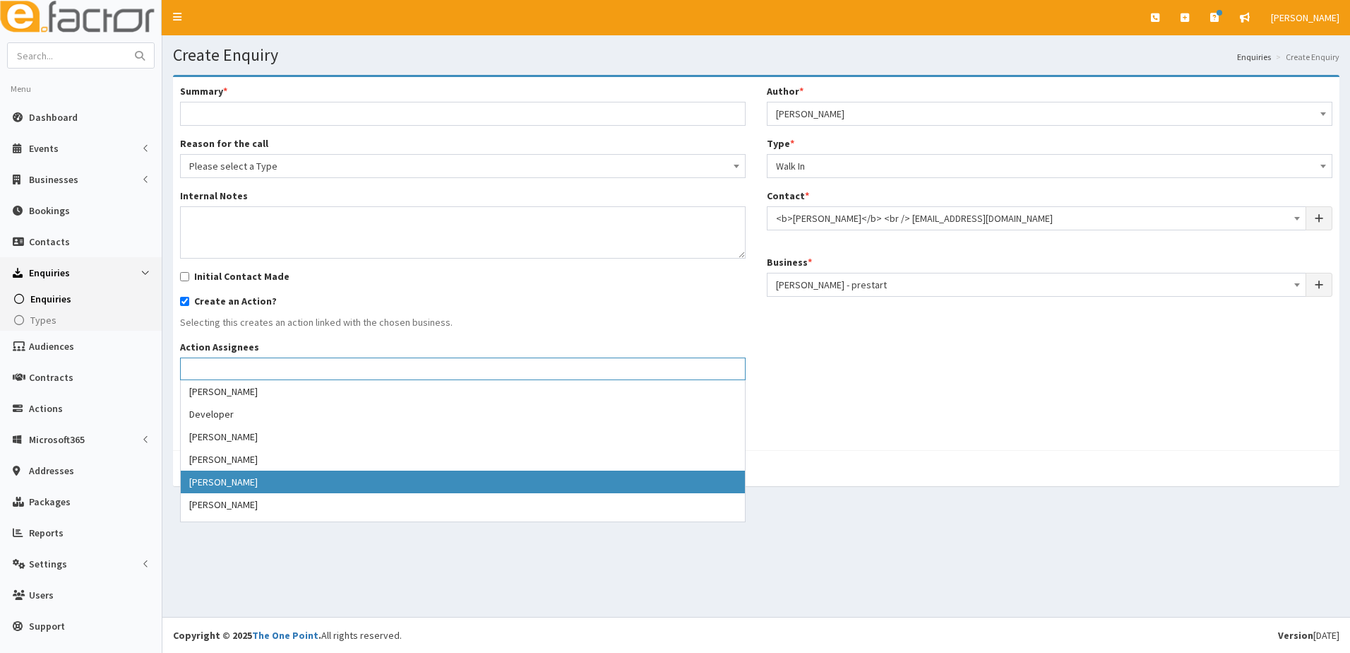
select select "39"
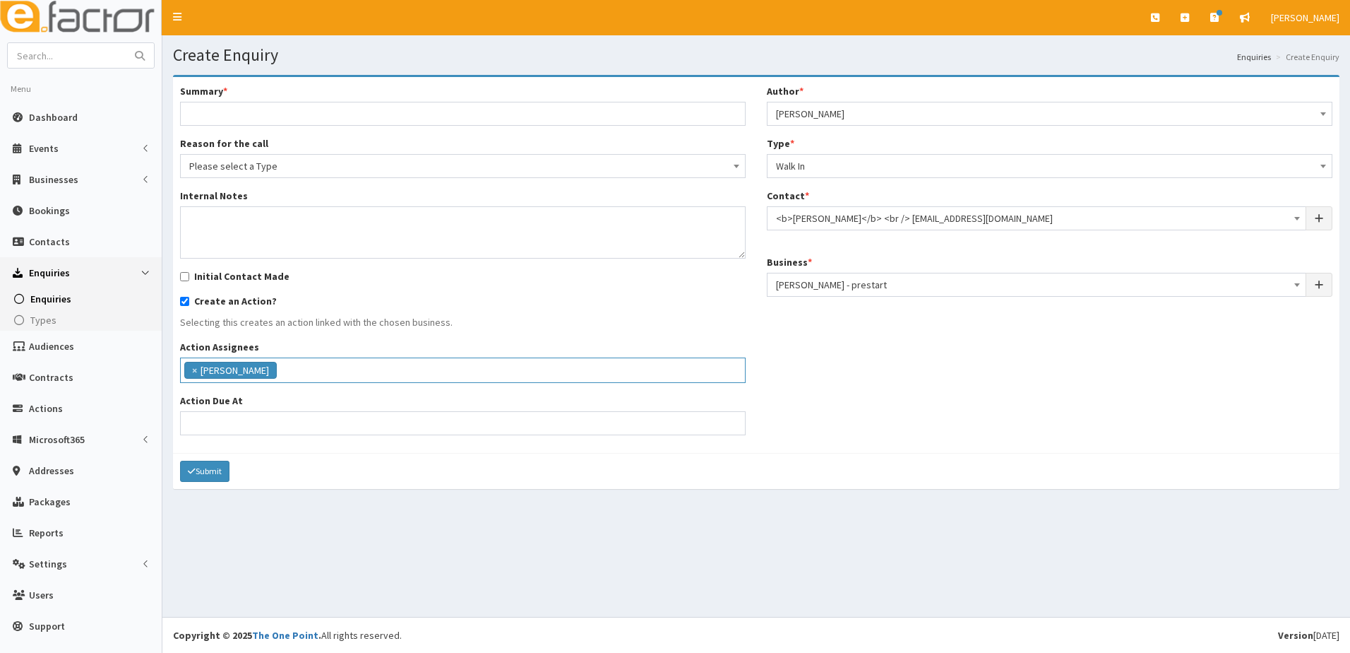
scroll to position [54, 0]
click at [211, 422] on input "Action Due At" at bounding box center [463, 423] width 566 height 24
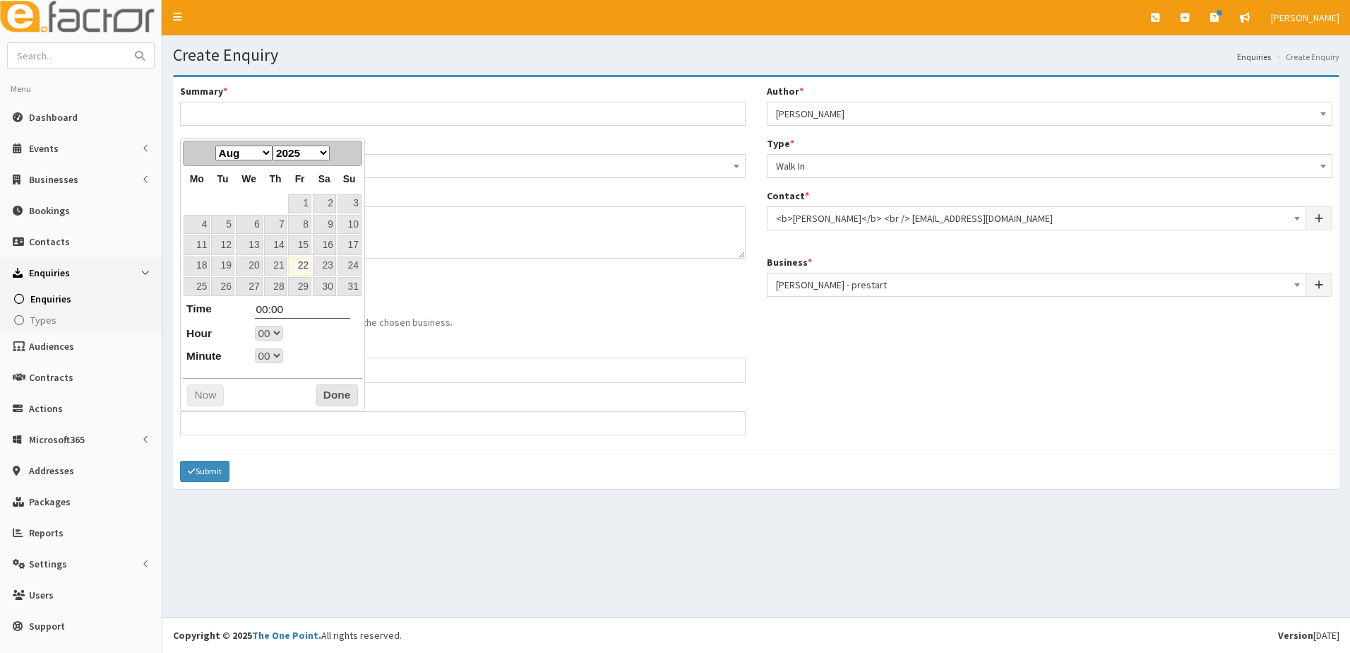
click at [304, 269] on link "22" at bounding box center [299, 265] width 23 height 19
click at [278, 333] on select "00 01 02 03 04 05 06 07 08 09 10 11 12 13 14 15 16 17 18 19 20 21 22 23" at bounding box center [269, 333] width 28 height 15
type input "22-08-2025 10:00"
type input "10:00"
select select "10"
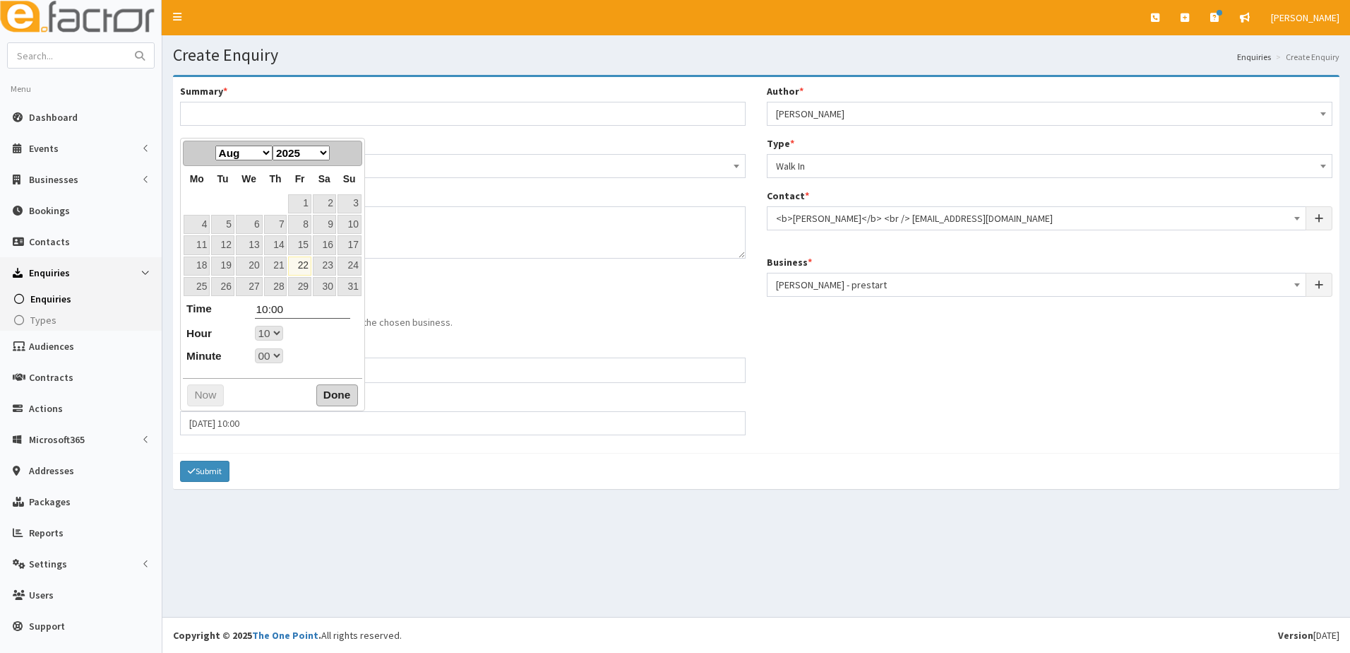
click at [335, 404] on button "Done" at bounding box center [337, 395] width 42 height 23
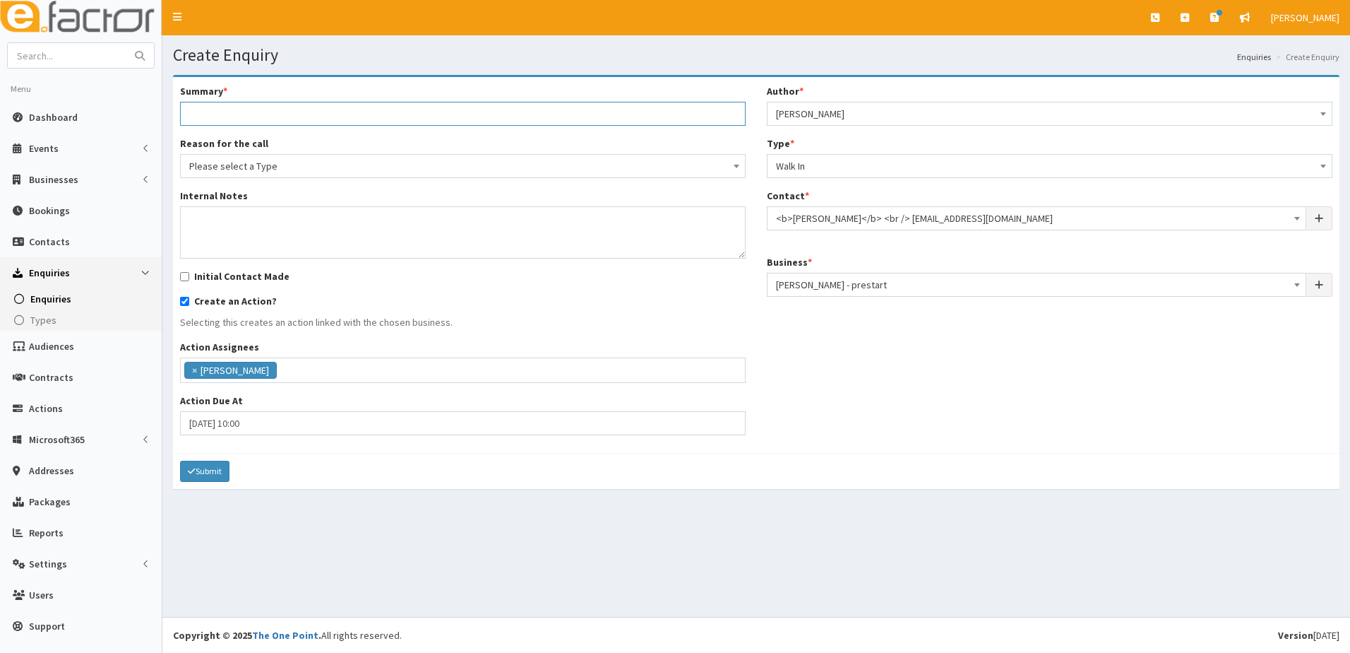
click at [218, 113] on input "Summary *" at bounding box center [463, 114] width 566 height 24
type input "J"
type input "Looking for start up support - Jackie Hooton"
click at [222, 218] on textarea "Internal Notes" at bounding box center [463, 232] width 566 height 52
click at [284, 171] on span "Please select a Type" at bounding box center [462, 166] width 547 height 20
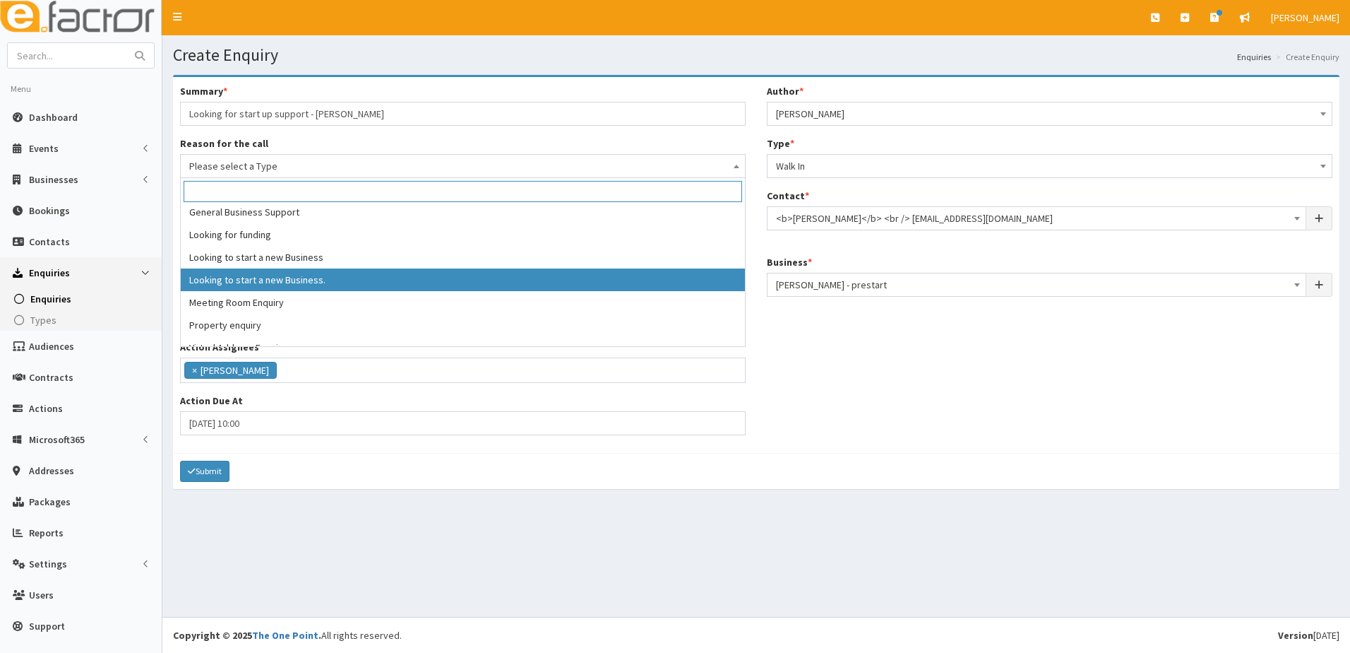
scroll to position [107, 0]
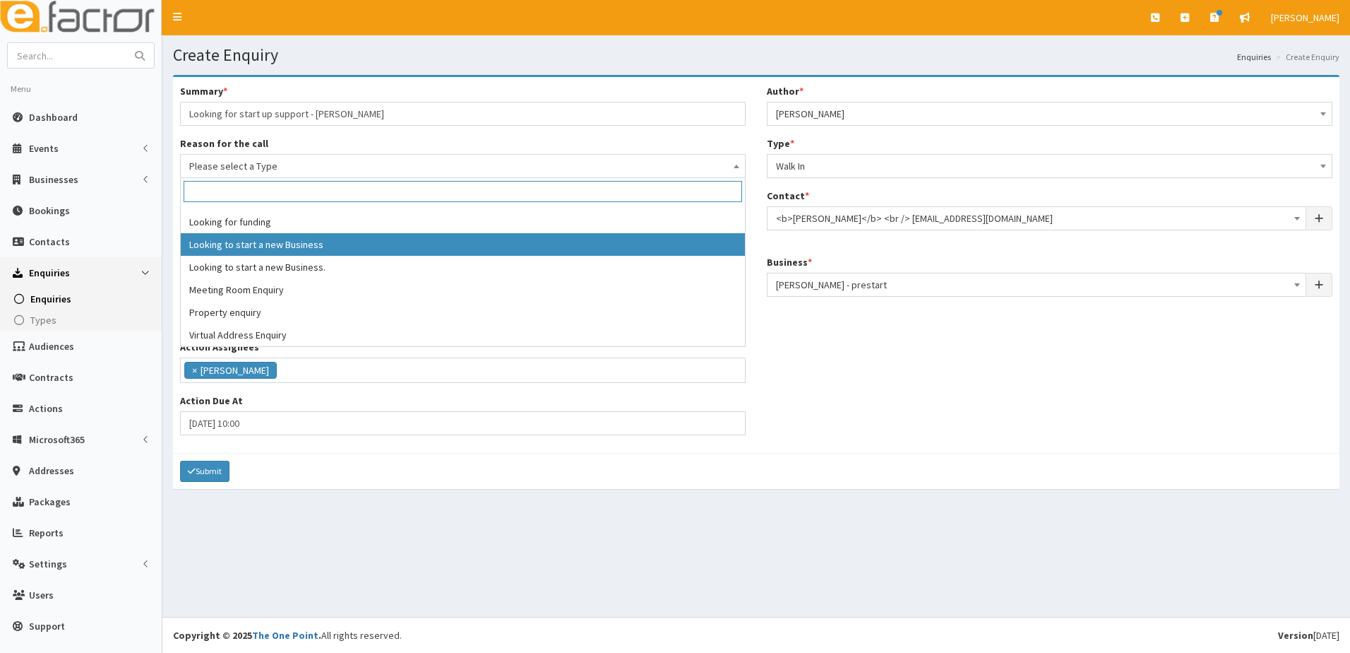
select select "9"
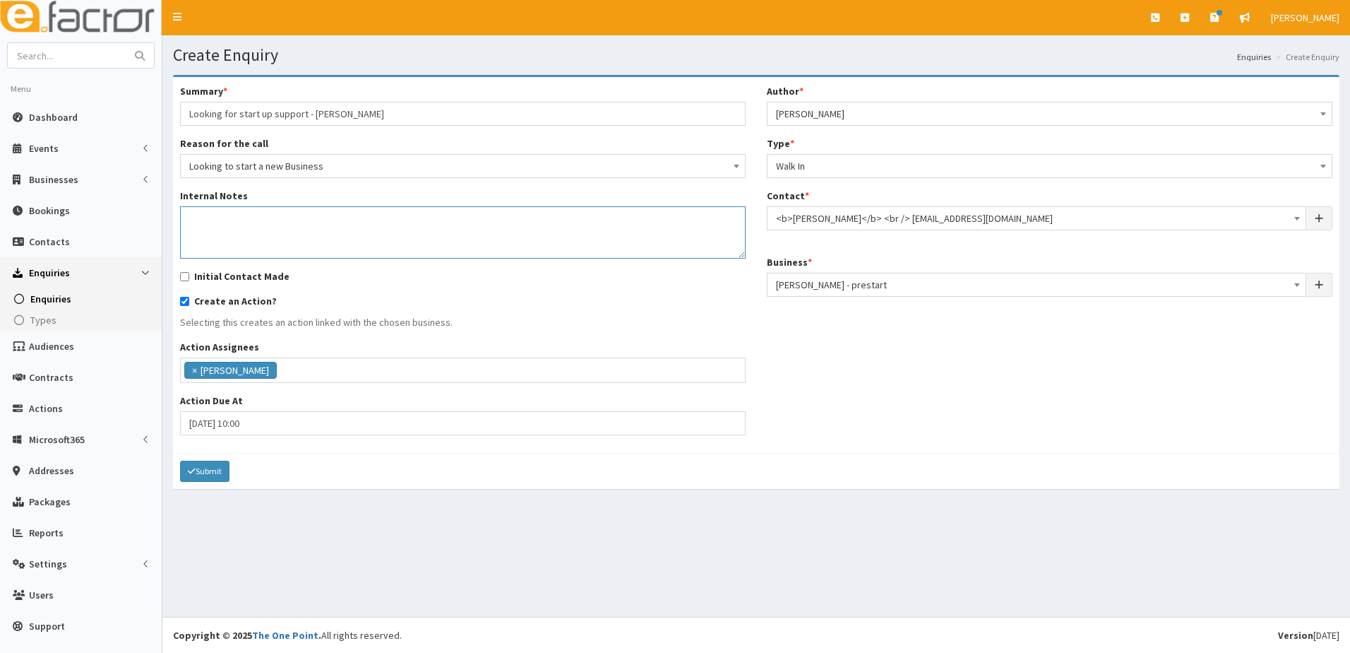
click at [194, 216] on textarea "Internal Notes" at bounding box center [463, 232] width 566 height 52
type textarea "Jackie has been referred to us by the council as she is looking at starting her…"
click at [213, 470] on button "Submit" at bounding box center [204, 470] width 49 height 21
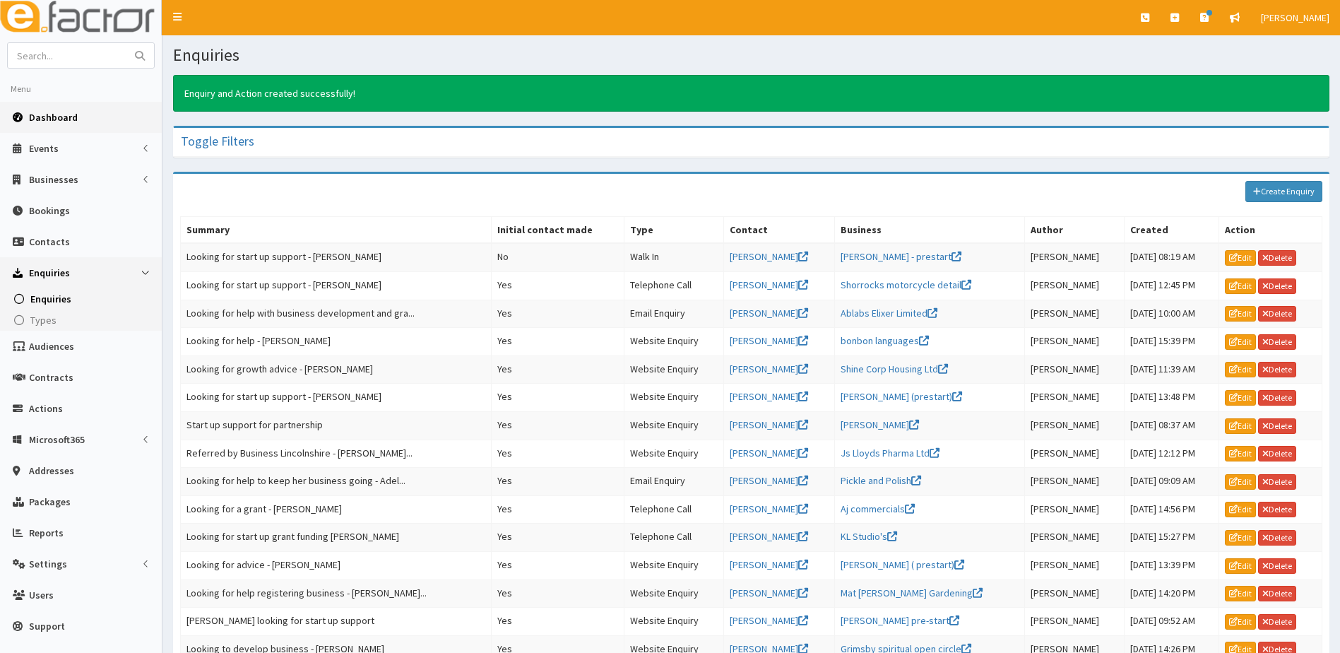
click at [39, 123] on span "Dashboard" at bounding box center [53, 117] width 49 height 13
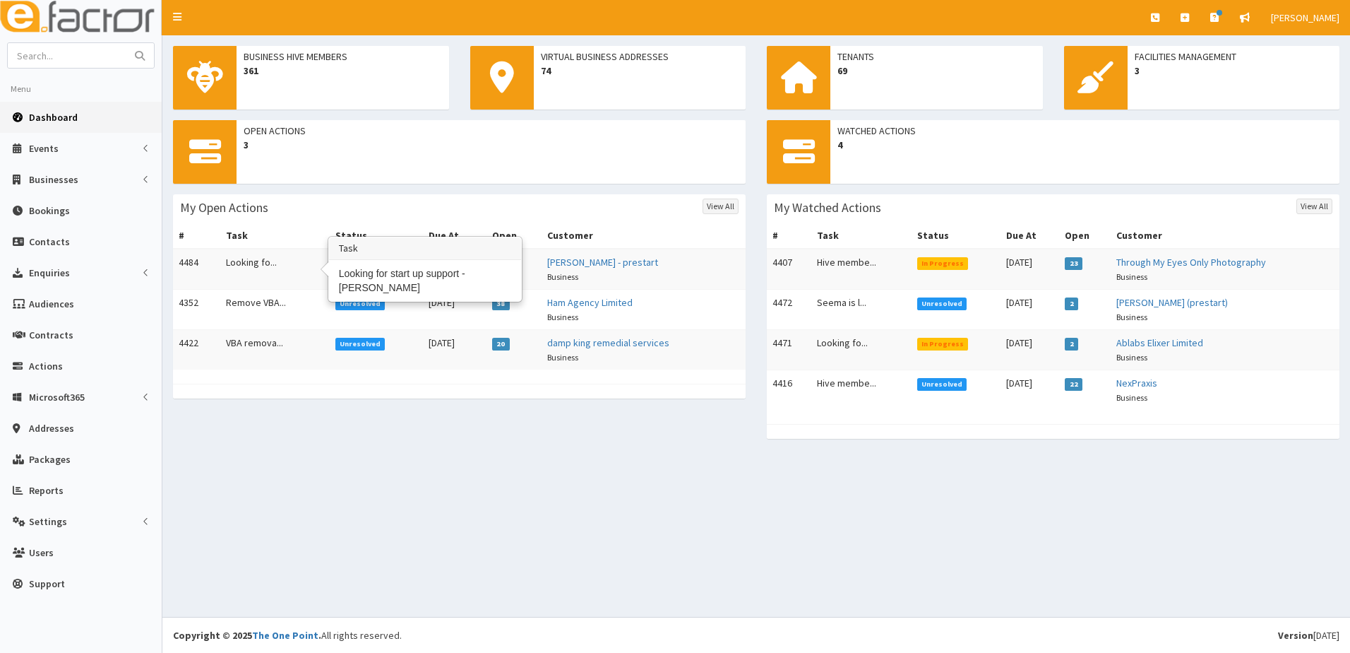
click at [237, 268] on td "Looking fo..." at bounding box center [274, 269] width 109 height 41
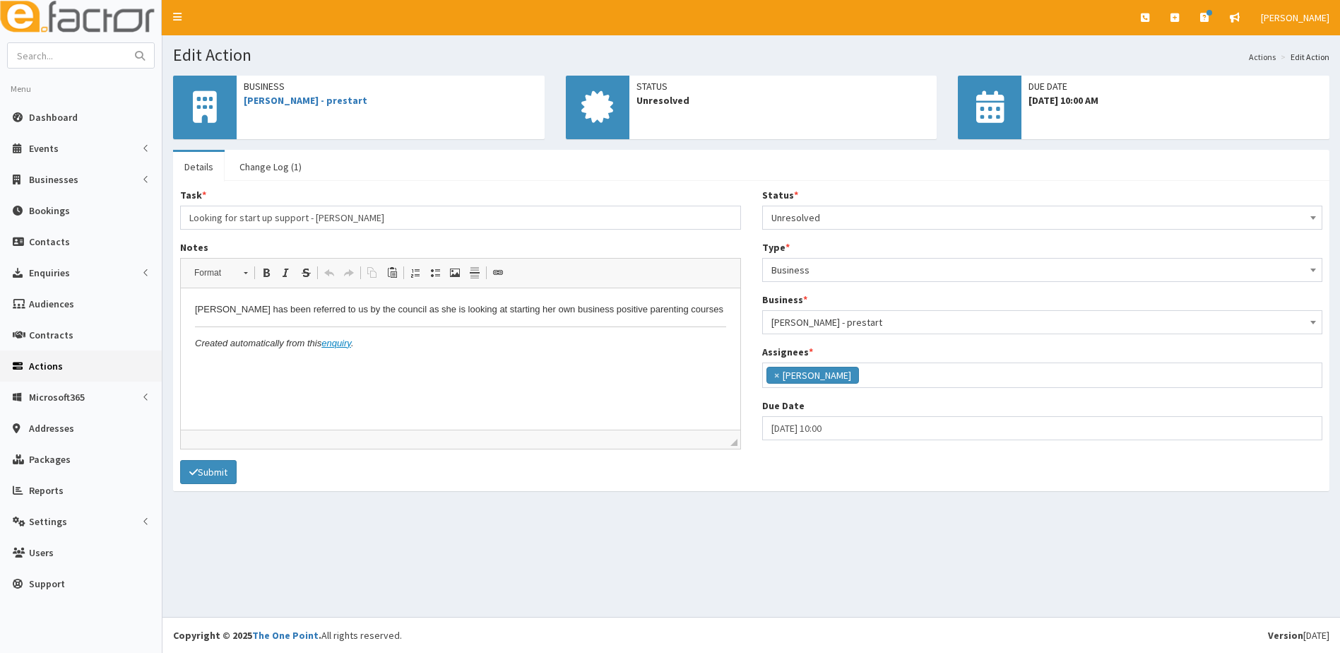
scroll to position [130, 0]
click at [785, 223] on span "Unresolved" at bounding box center [1042, 218] width 542 height 20
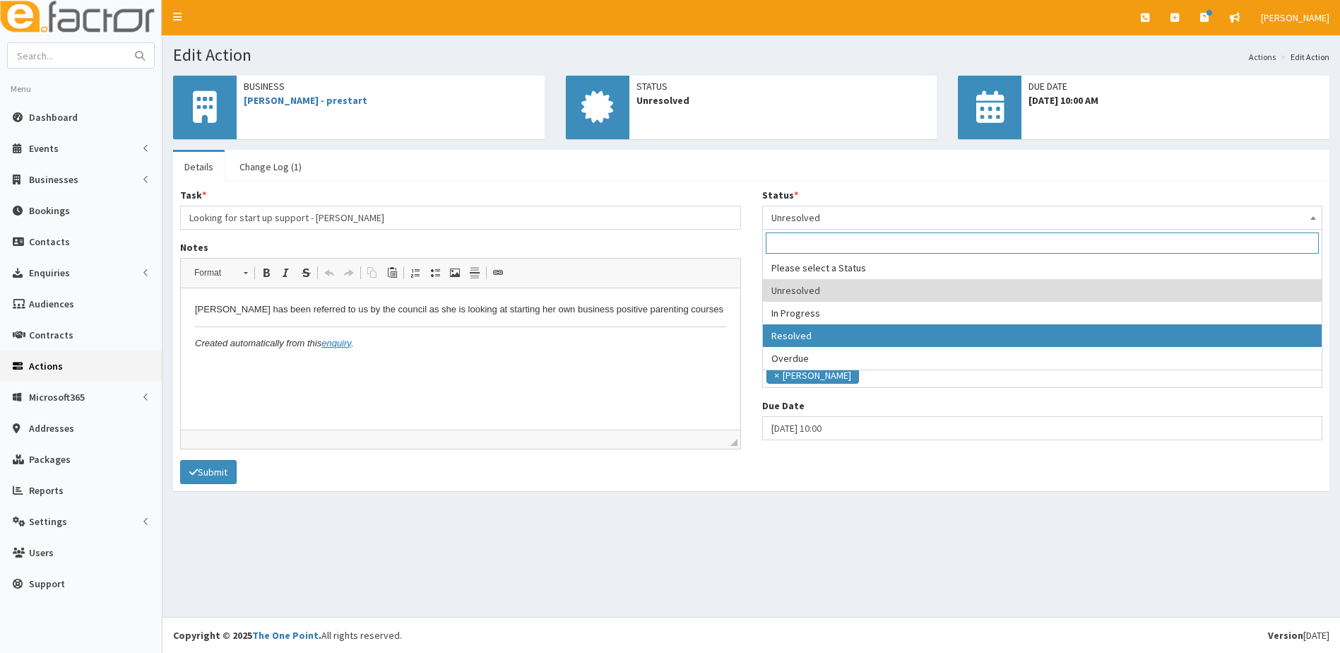
select select "3"
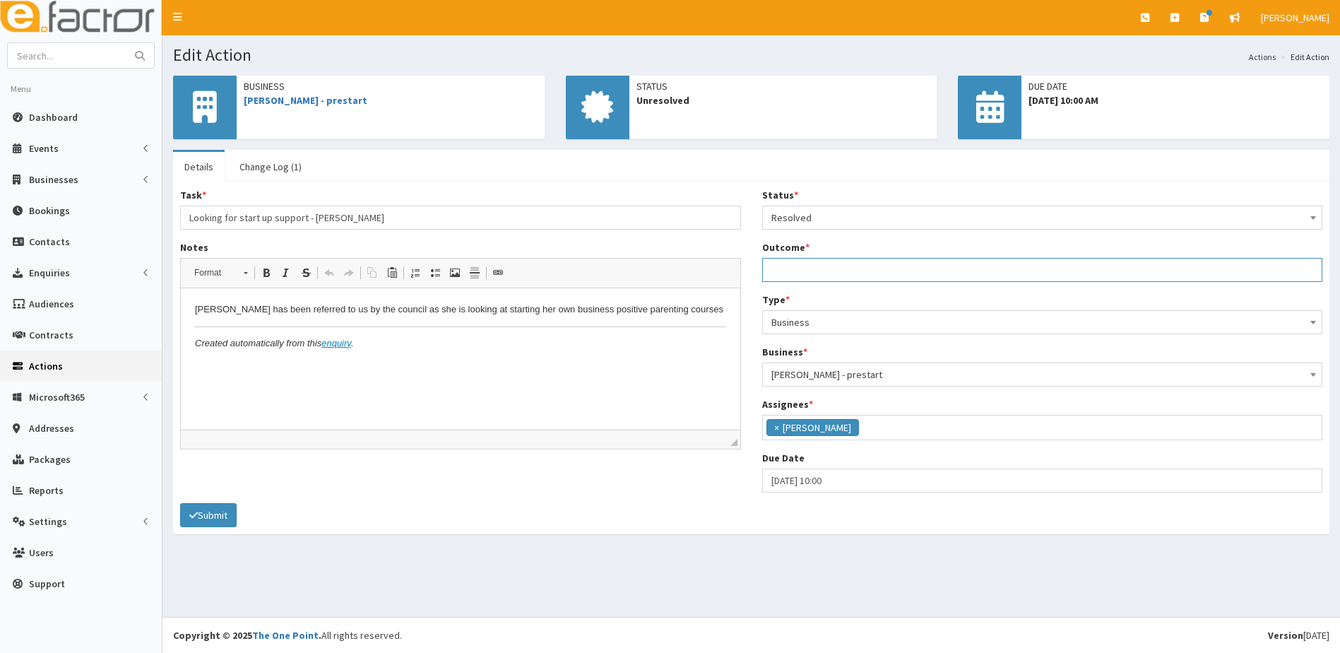
click at [804, 277] on input "Outcome *" at bounding box center [1042, 270] width 561 height 24
type input "BYOB link sent"
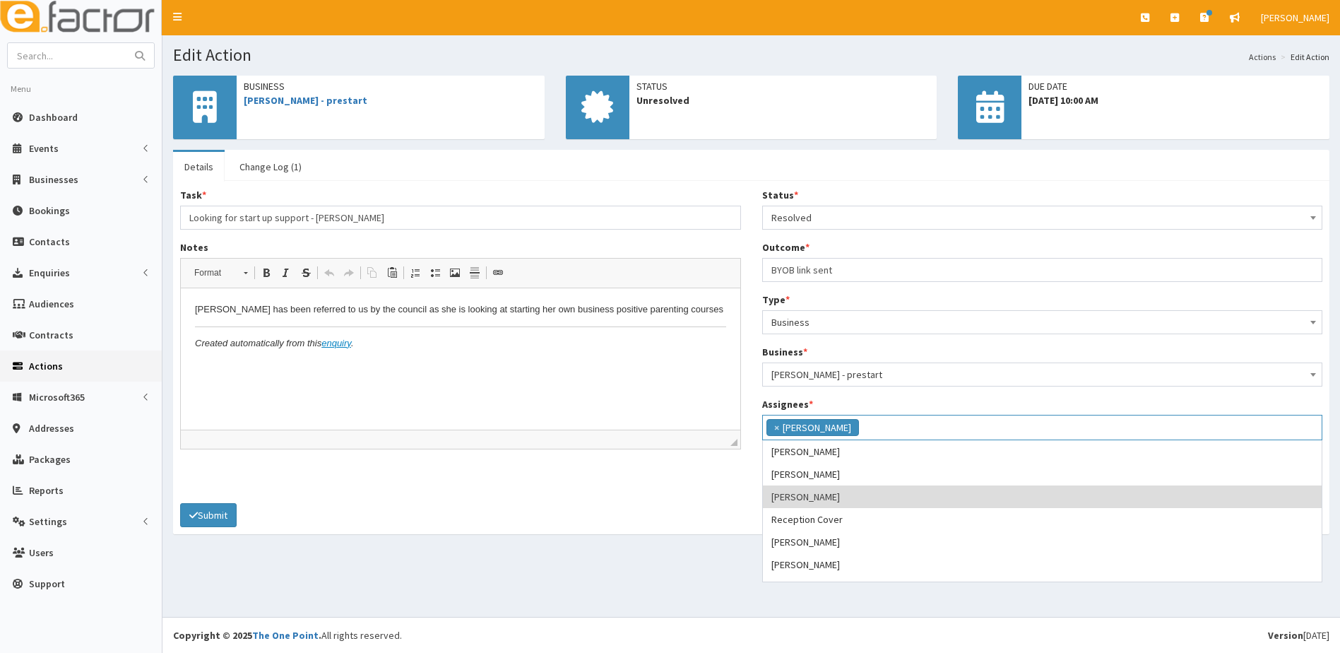
scroll to position [174, 0]
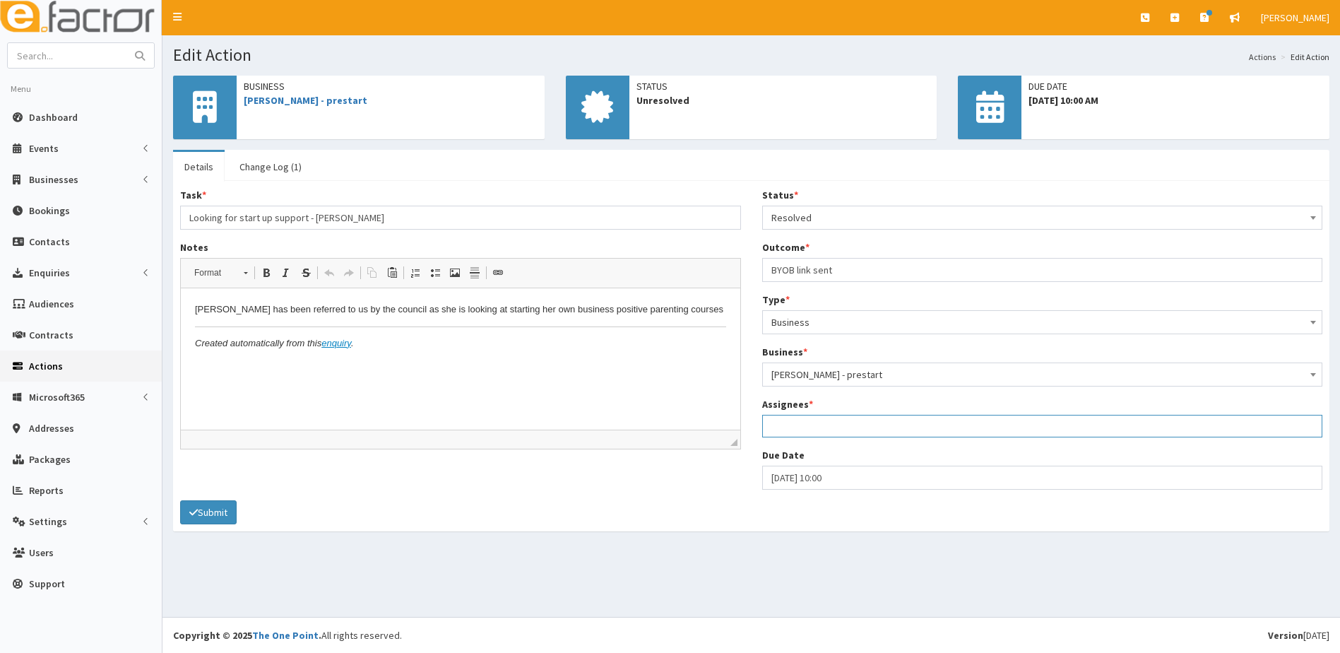
click at [790, 432] on ul at bounding box center [1042, 424] width 559 height 18
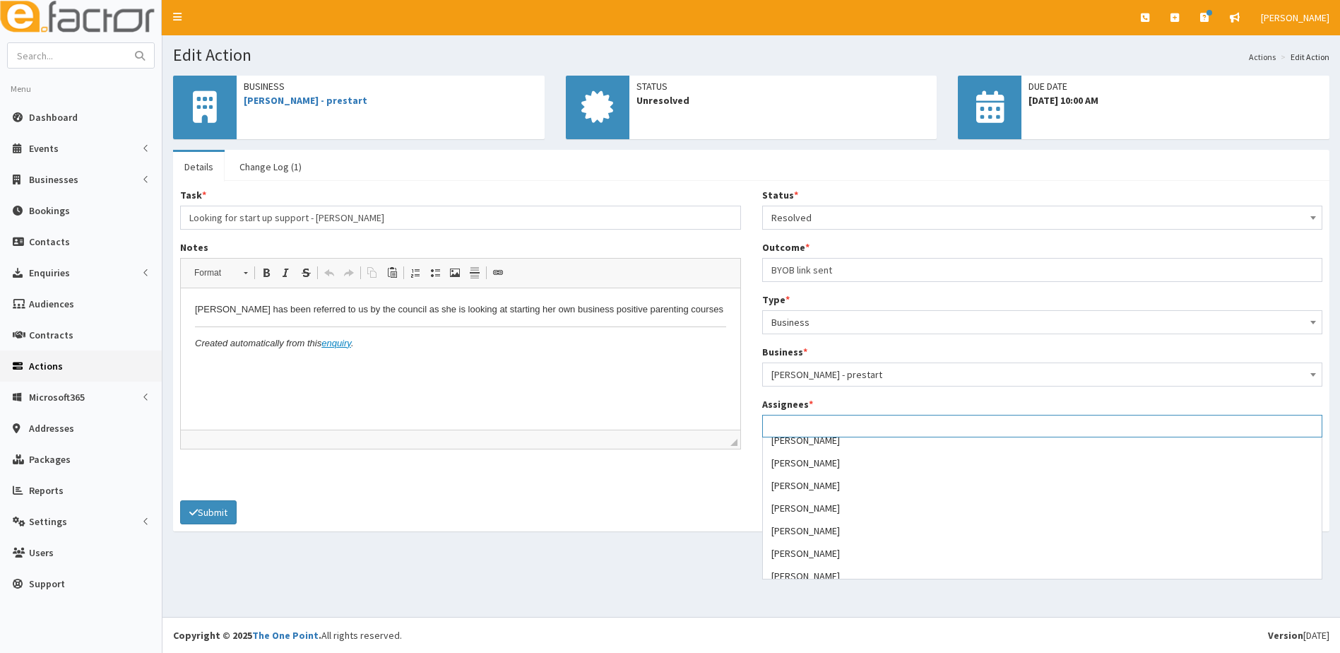
scroll to position [212, 0]
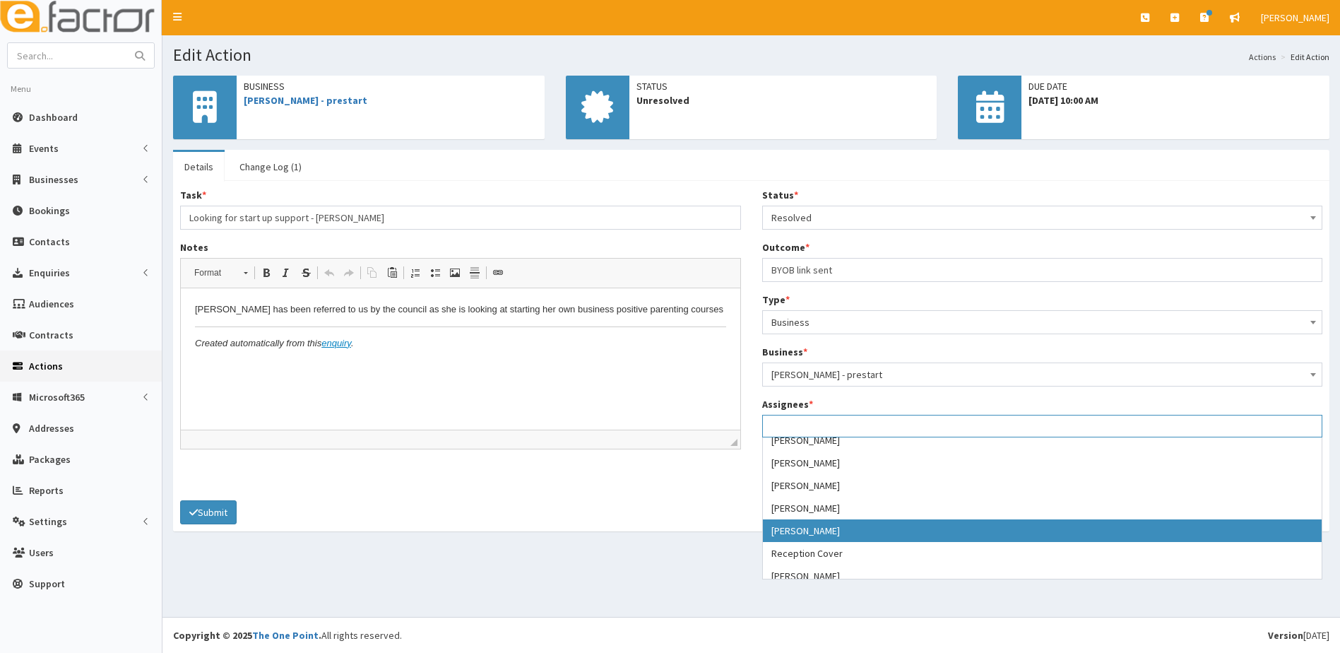
select select "39"
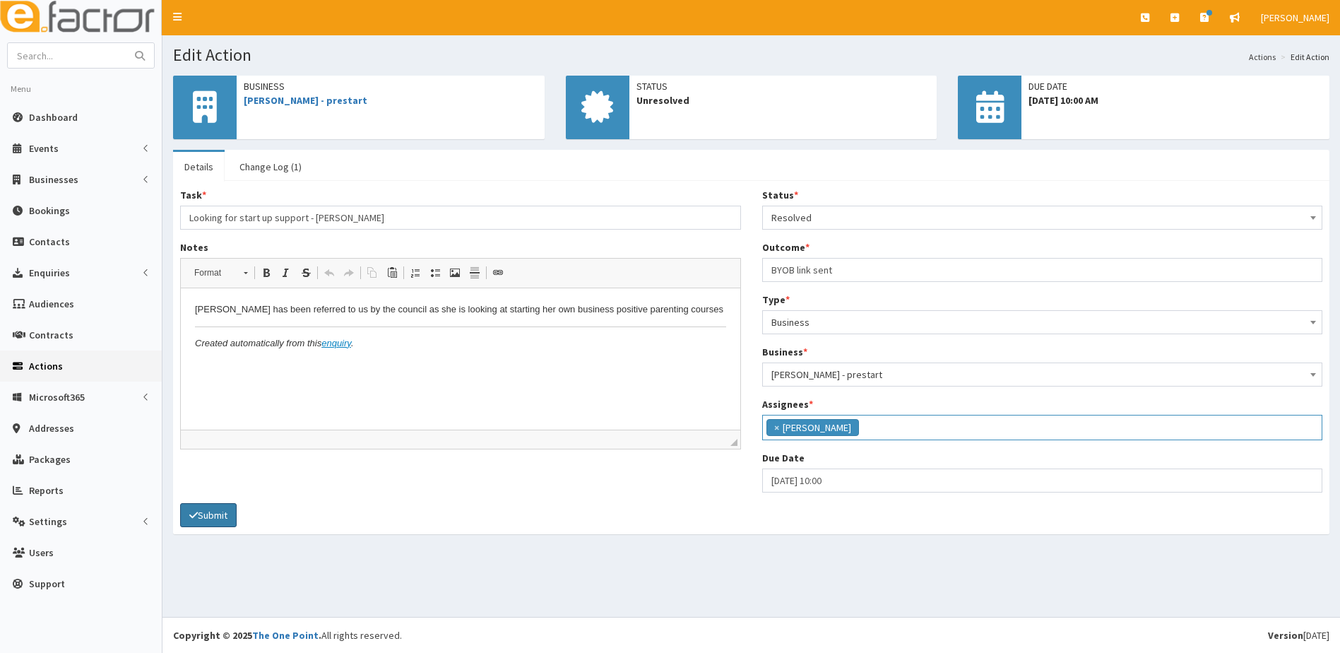
click at [209, 515] on button "Submit" at bounding box center [208, 515] width 56 height 24
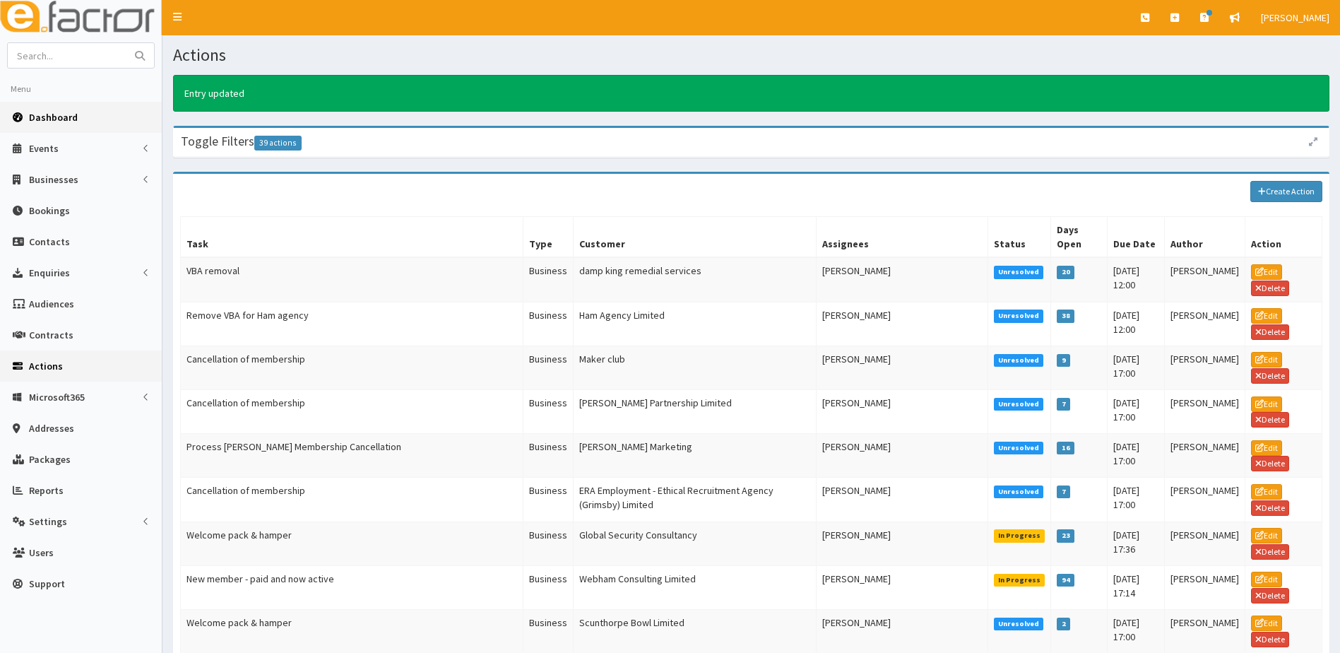
click at [66, 116] on span "Dashboard" at bounding box center [53, 117] width 49 height 13
